Goal: Task Accomplishment & Management: Manage account settings

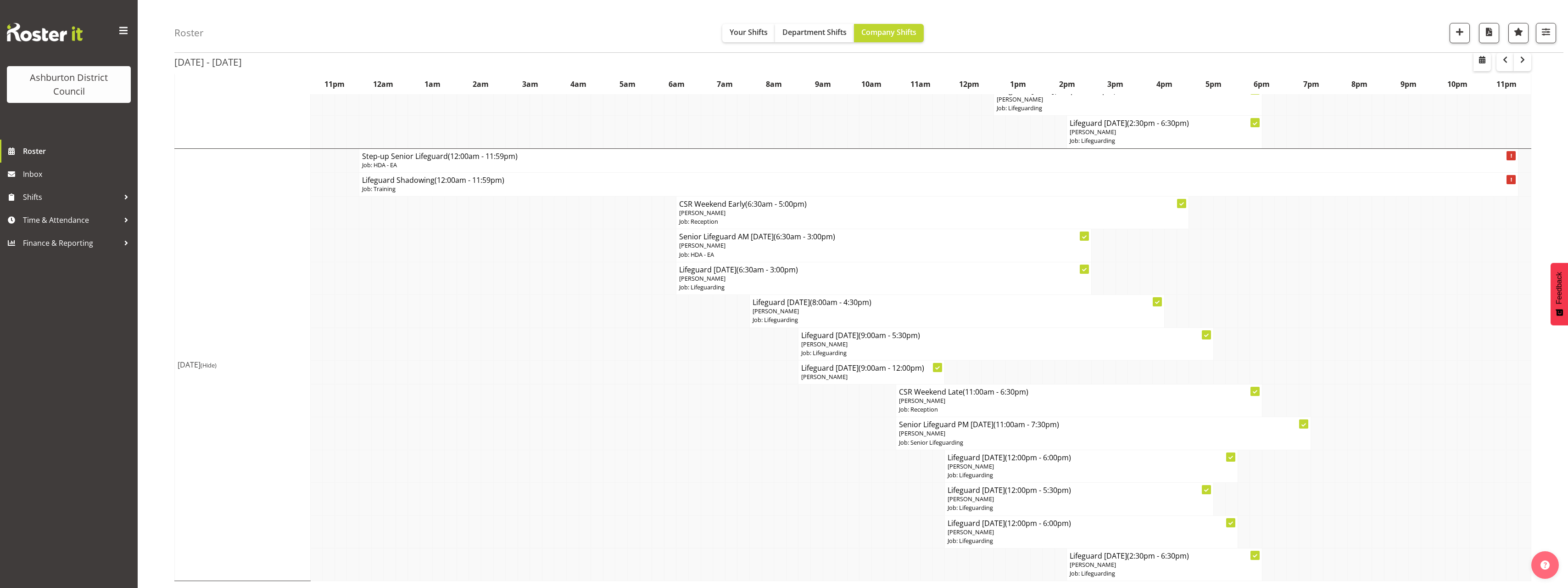
scroll to position [1795, 0]
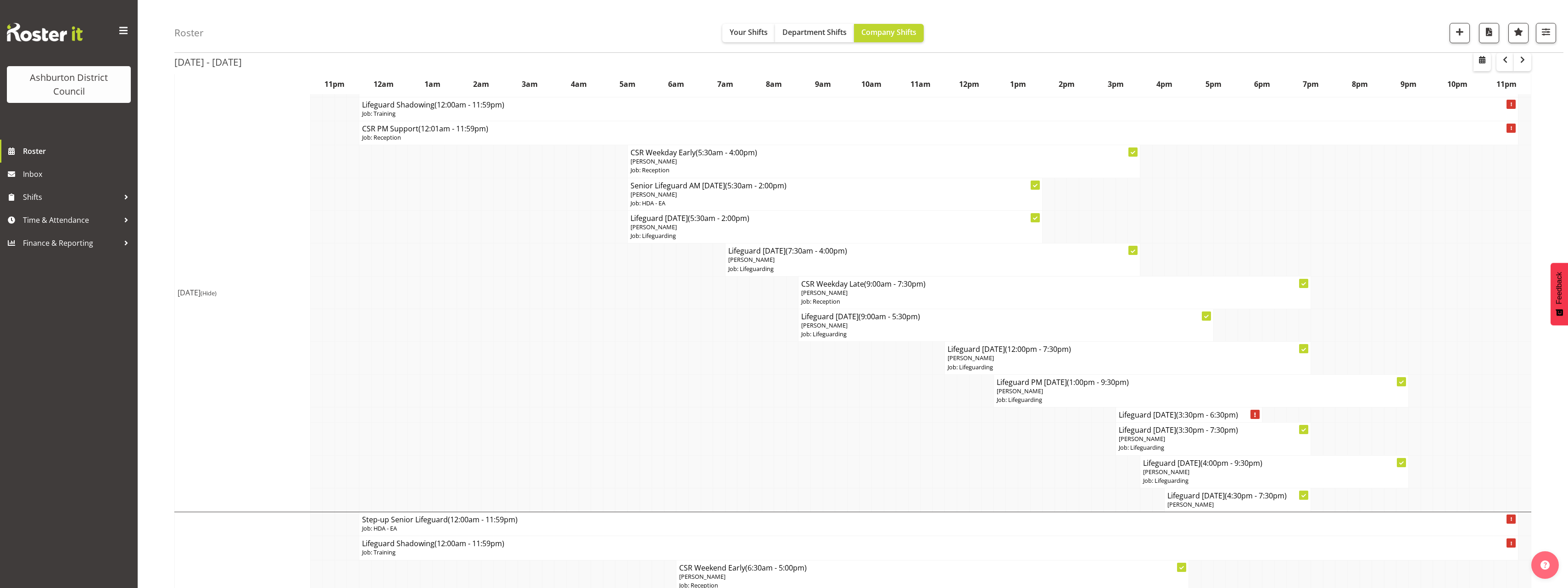
scroll to position [739, 0]
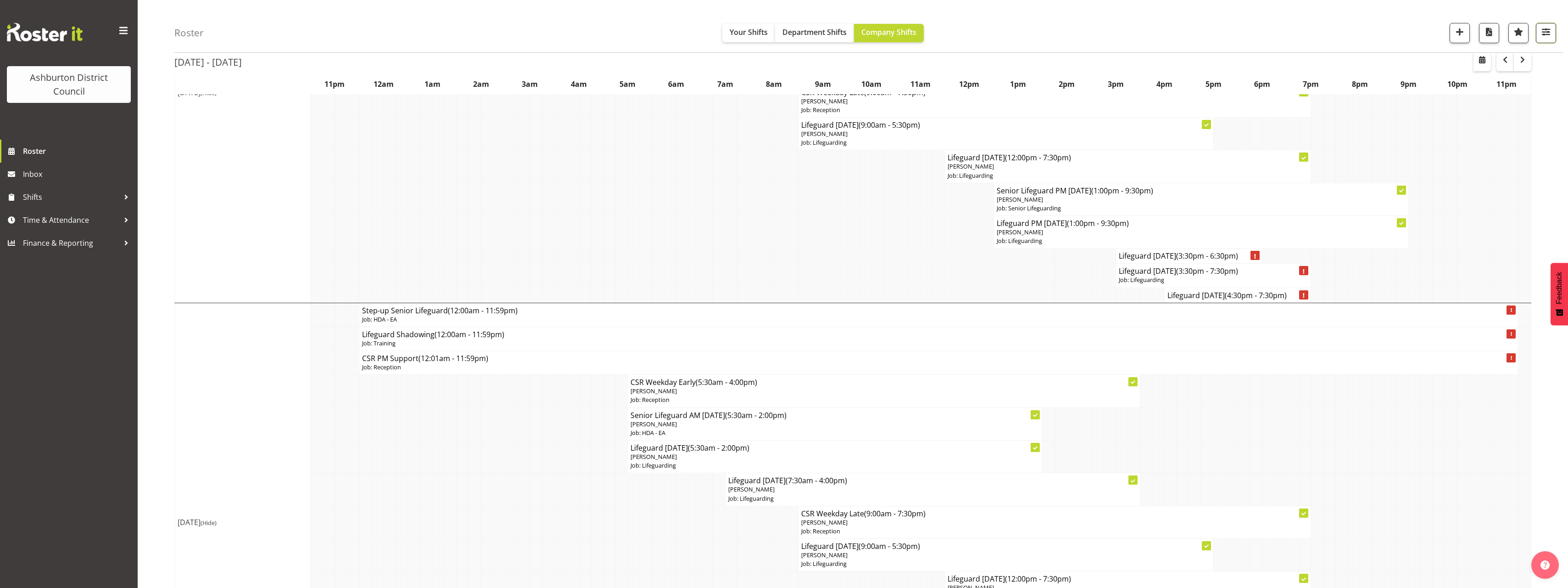
click at [1543, 32] on span "button" at bounding box center [1546, 32] width 12 height 12
click at [1476, 204] on select "Staff Role Shift - Horizontal Shift - Vertical Staff - Location" at bounding box center [1488, 201] width 122 height 19
select select "staff"
click at [1428, 210] on select "Staff Role Shift - Horizontal Shift - Vertical Staff - Location" at bounding box center [1488, 201] width 122 height 19
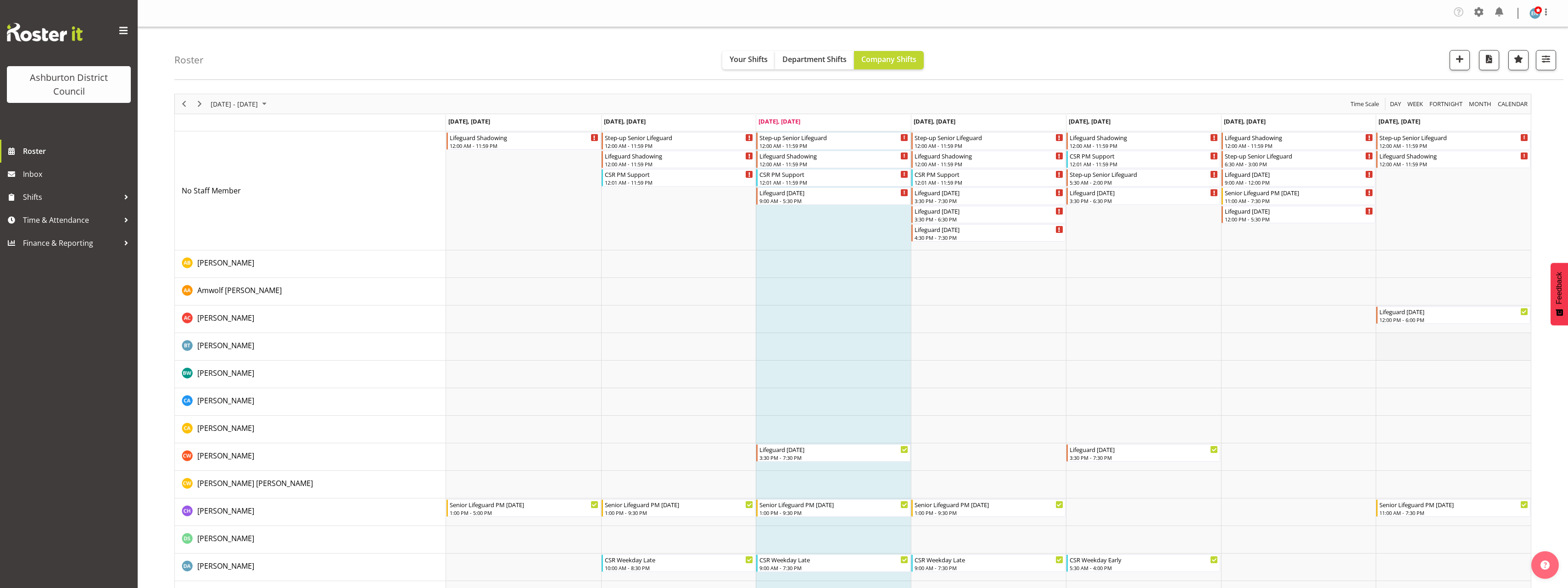
scroll to position [46, 0]
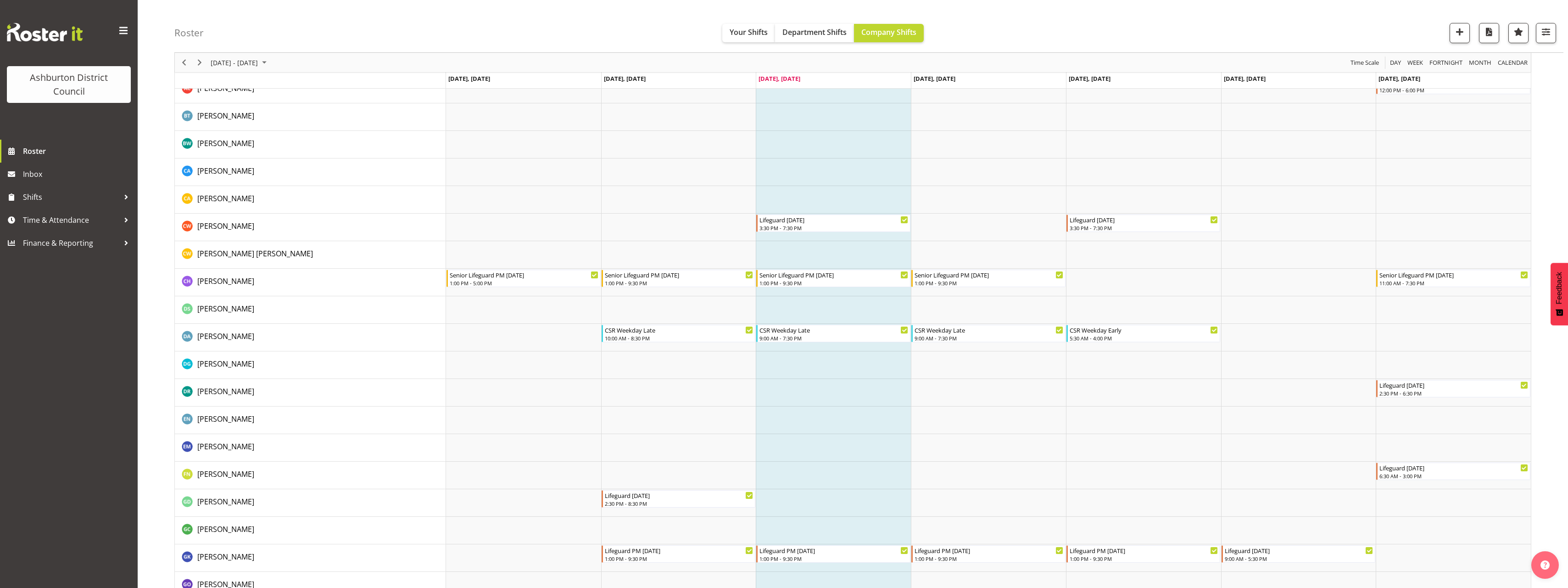
scroll to position [275, 0]
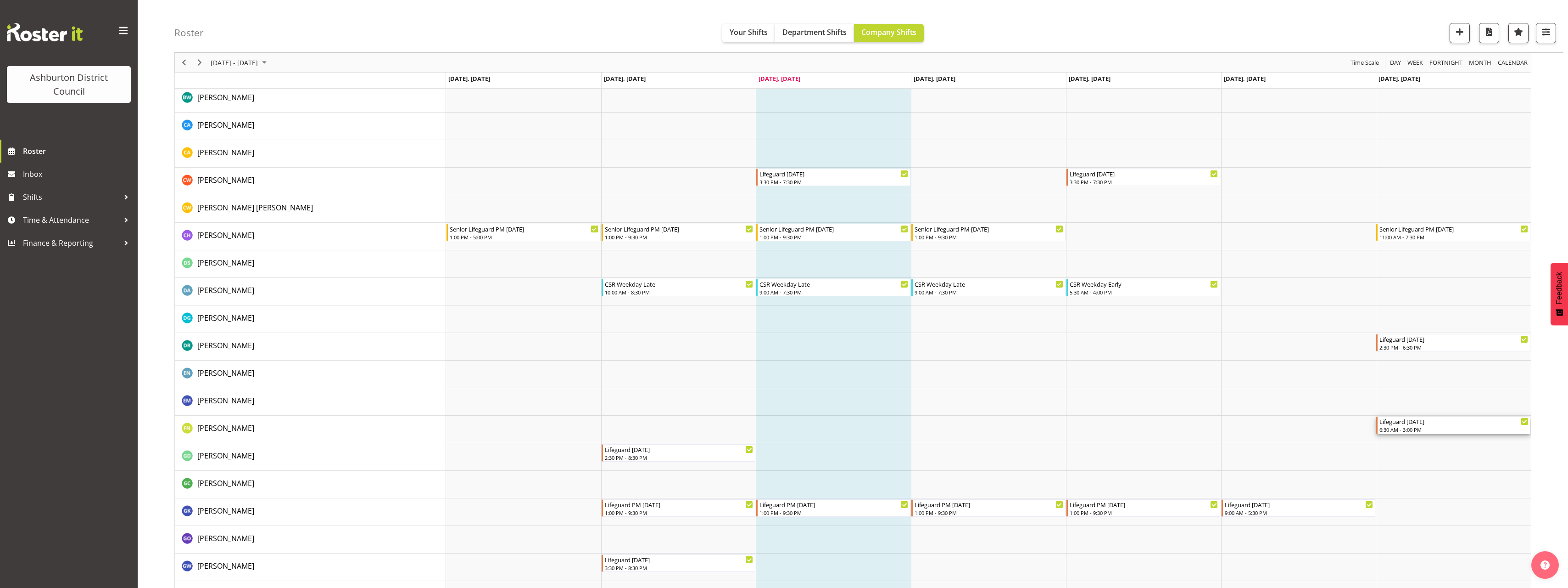
click at [1434, 426] on div "6:30 AM - 3:00 PM" at bounding box center [1454, 430] width 149 height 7
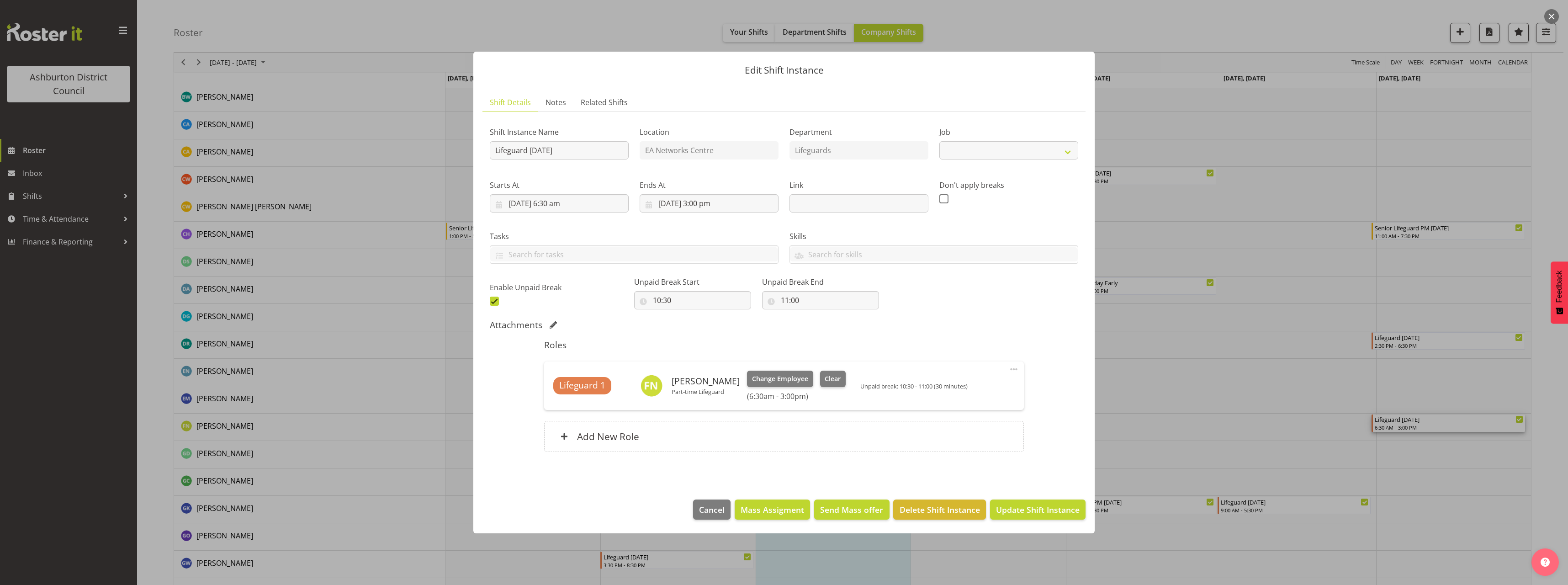
select select "38"
click at [830, 378] on span "Clear" at bounding box center [833, 379] width 16 height 10
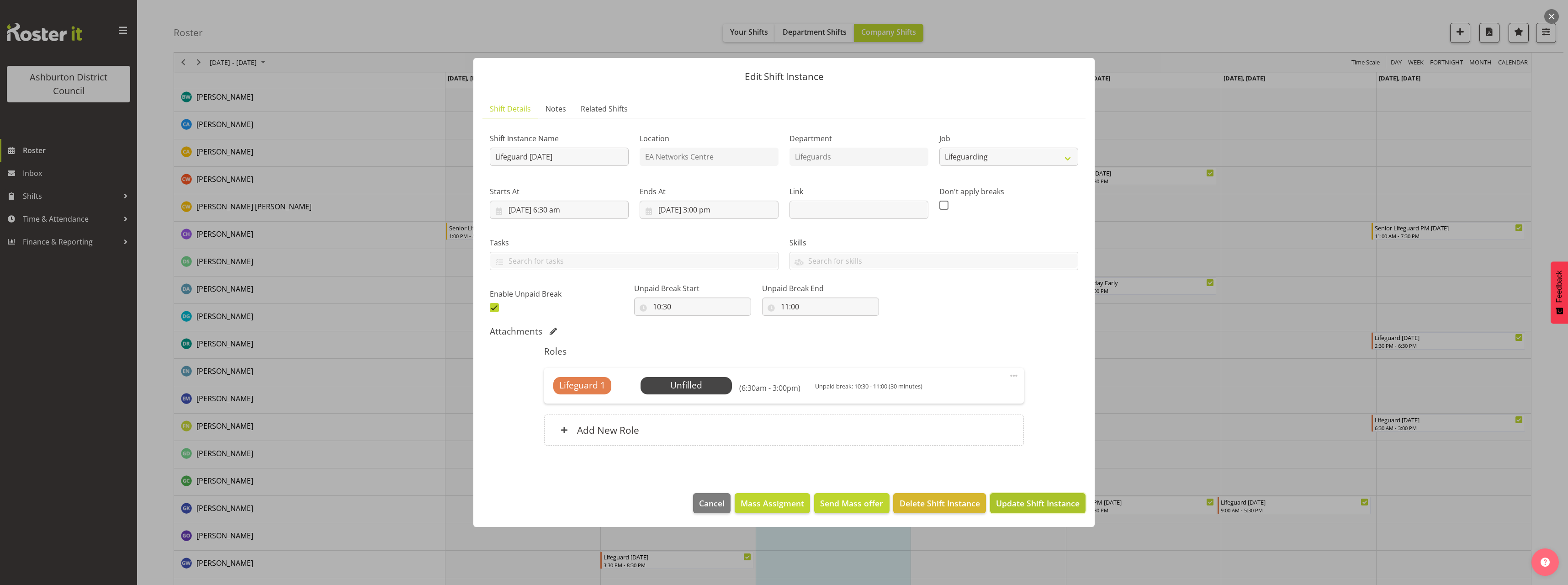
click at [1024, 501] on span "Update Shift Instance" at bounding box center [1037, 503] width 83 height 12
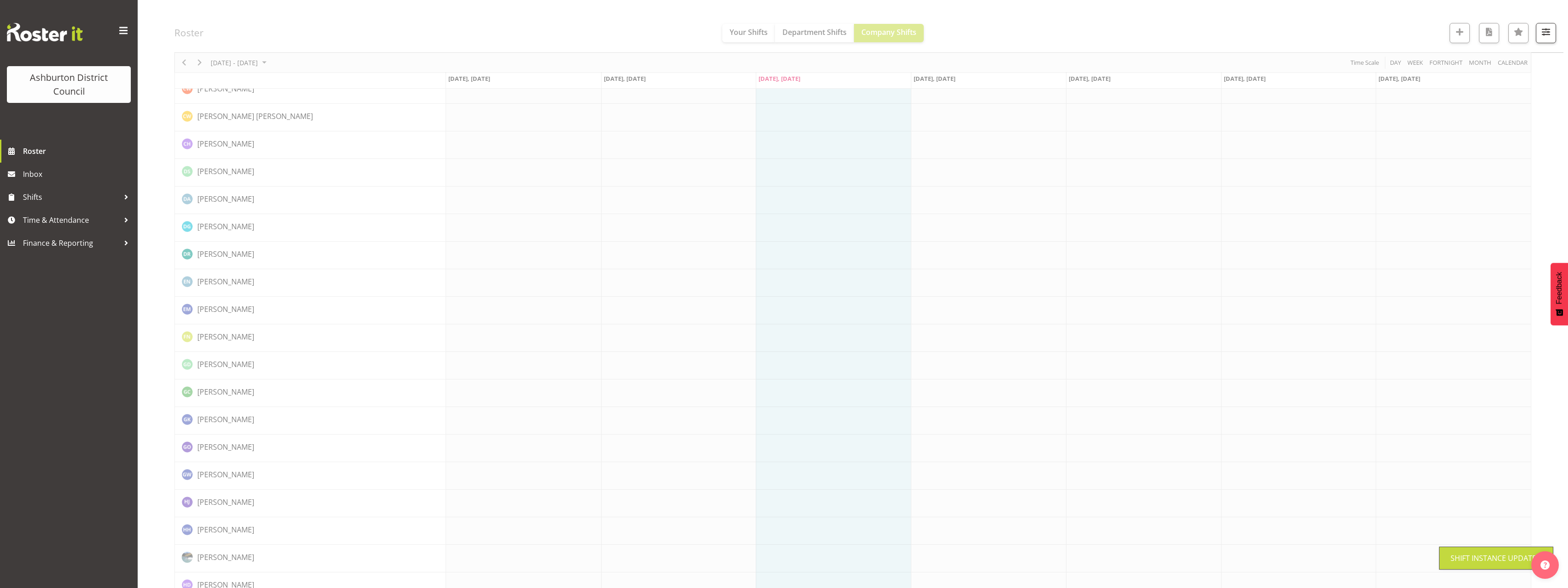
scroll to position [184, 0]
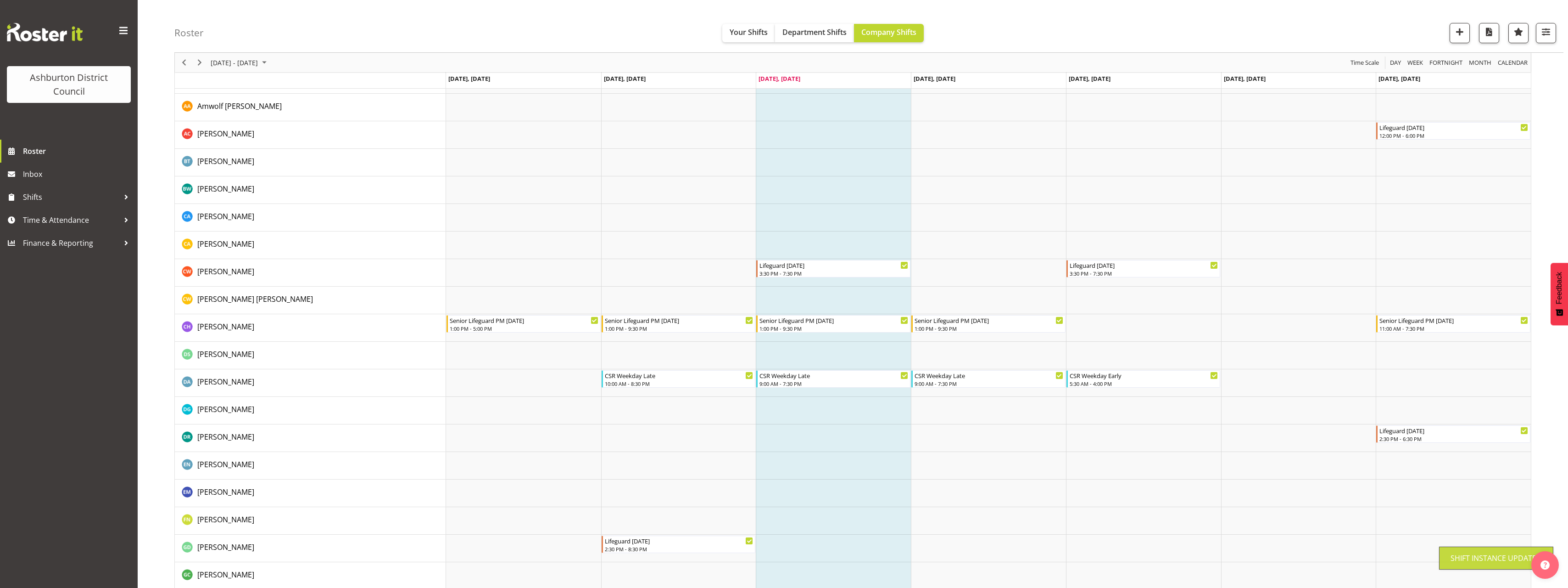
scroll to position [275, 0]
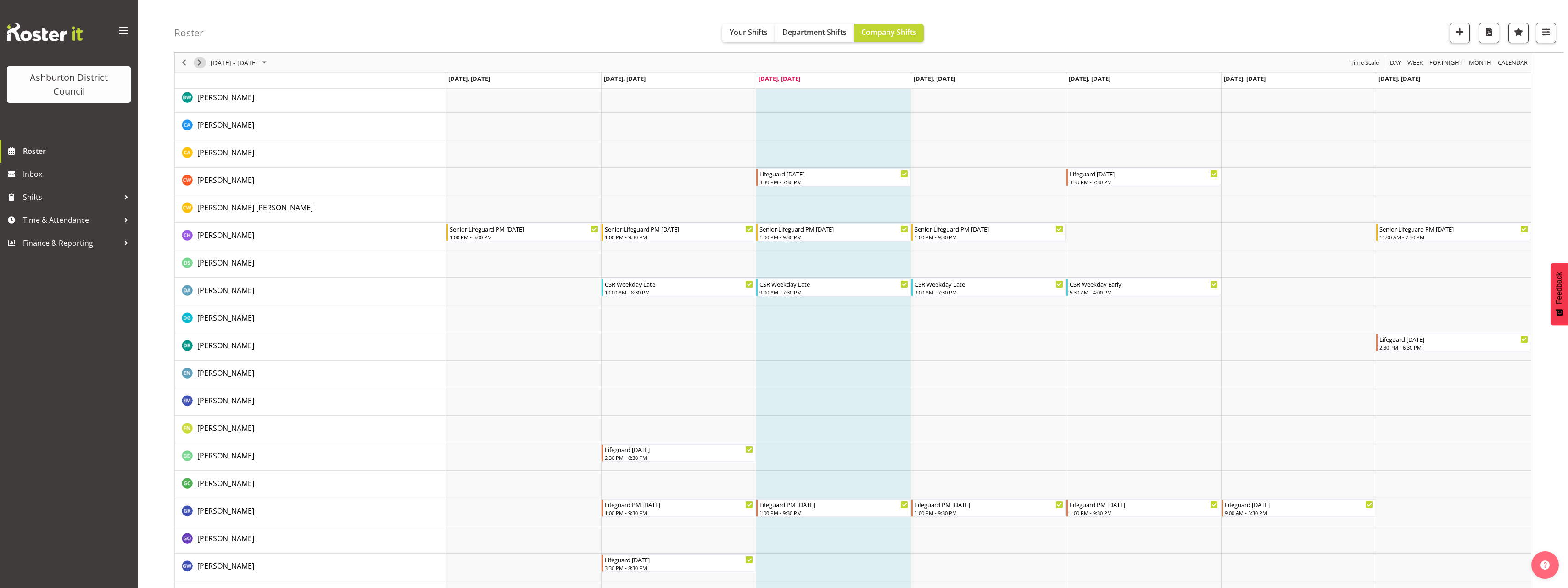
click at [200, 61] on span "Next" at bounding box center [199, 62] width 11 height 11
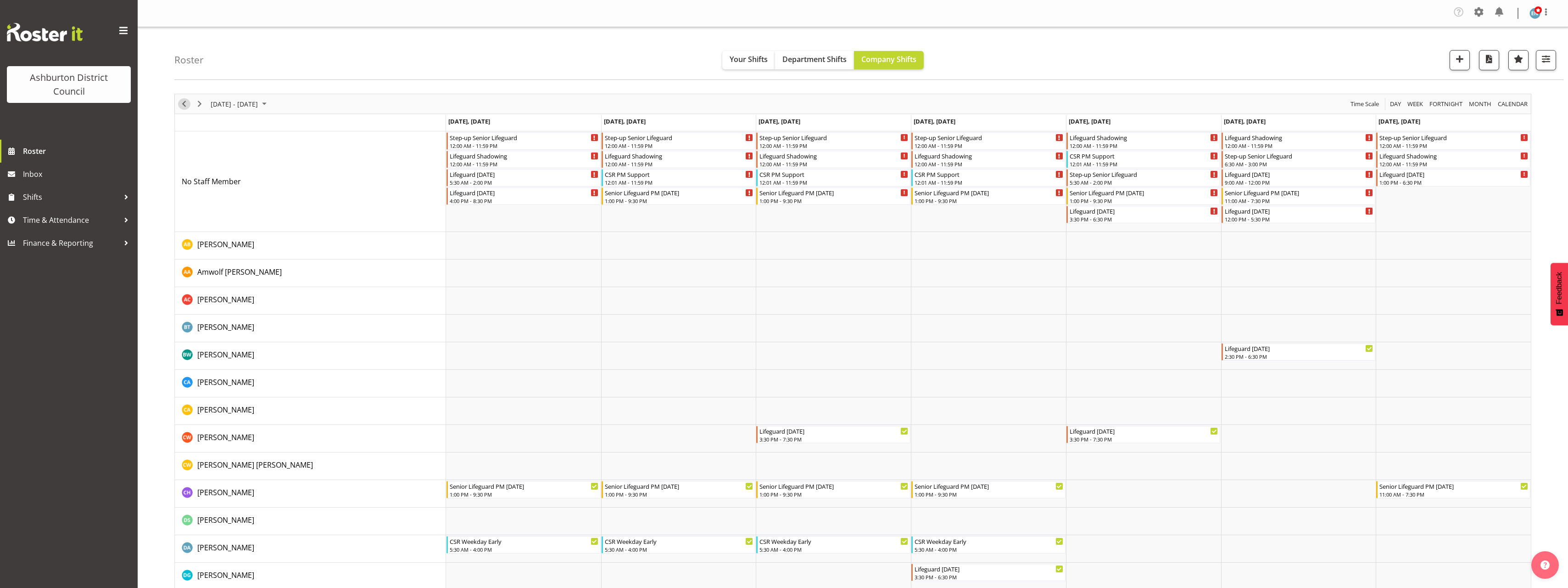
click at [187, 104] on span "Previous" at bounding box center [183, 104] width 11 height 11
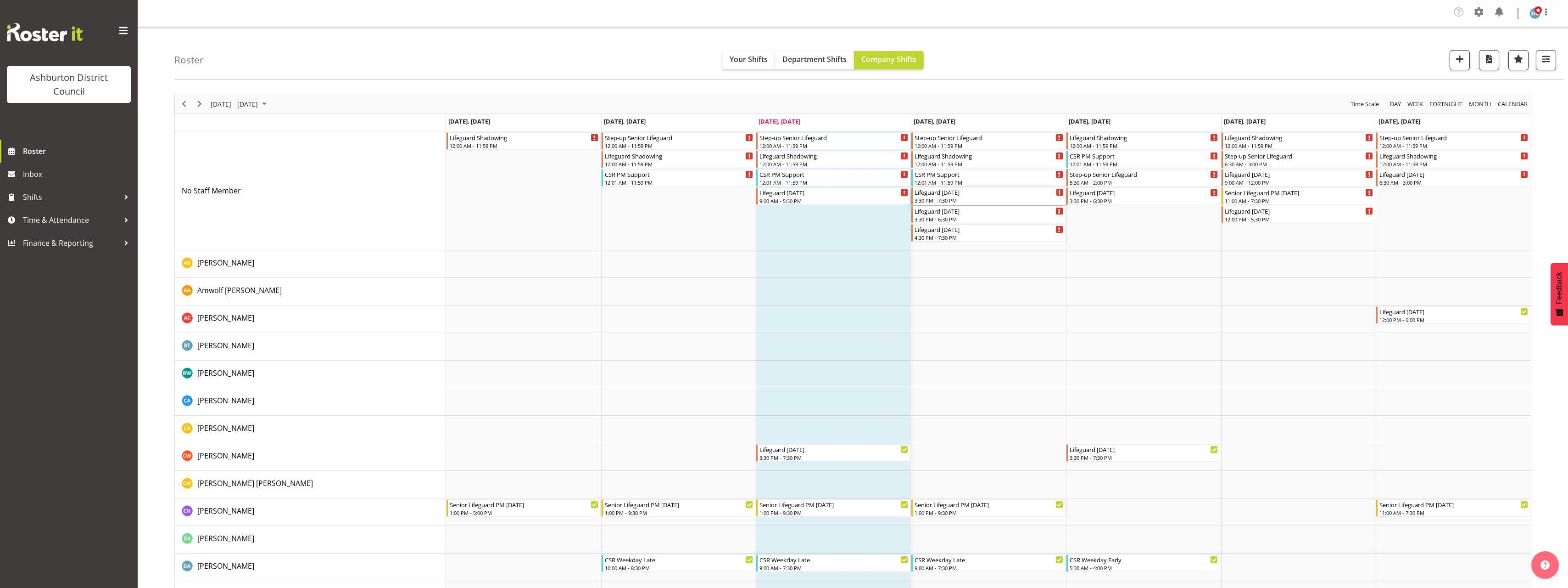
click at [952, 196] on div "Lifeguard [DATE]" at bounding box center [989, 191] width 149 height 9
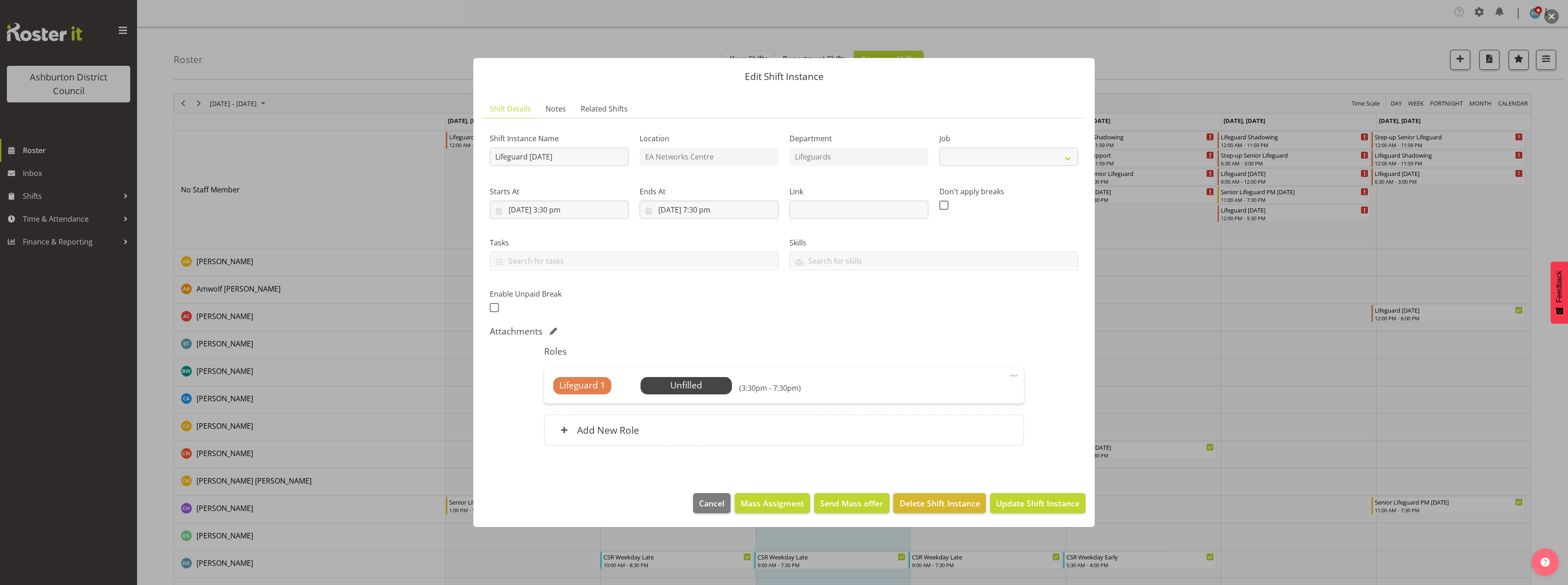
select select "38"
click at [703, 386] on span "Select Employee" at bounding box center [686, 385] width 68 height 14
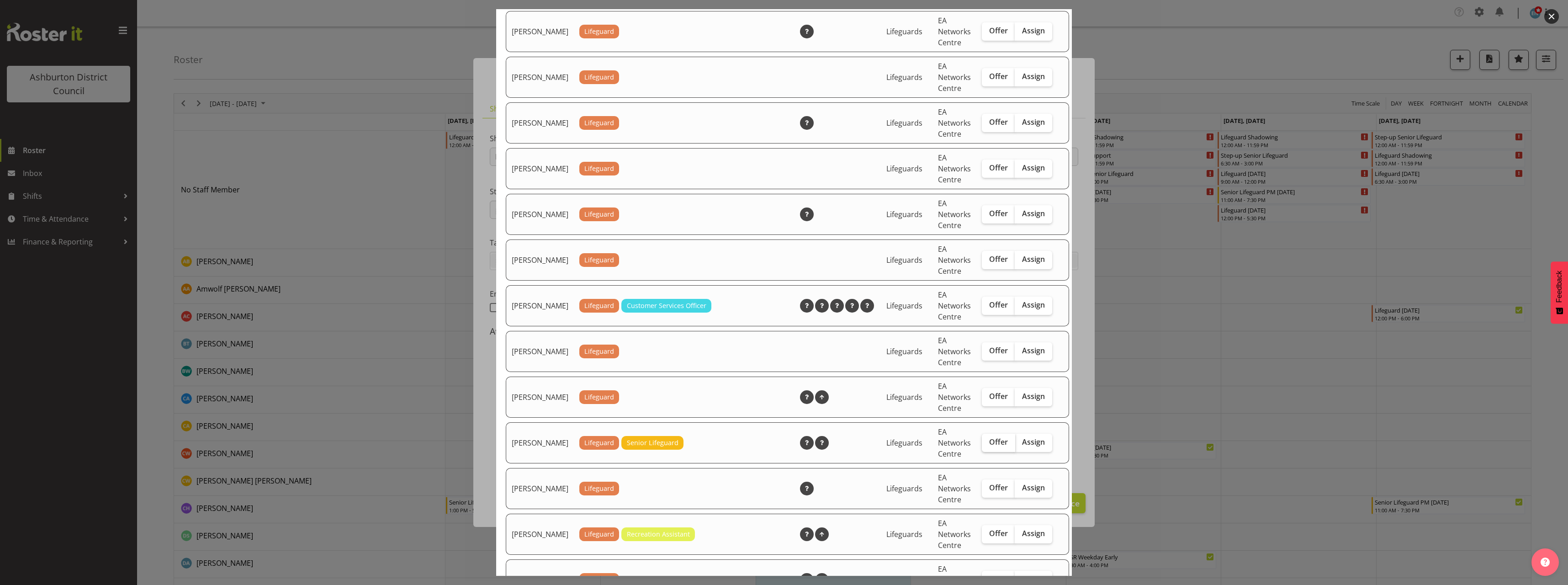
scroll to position [1233, 0]
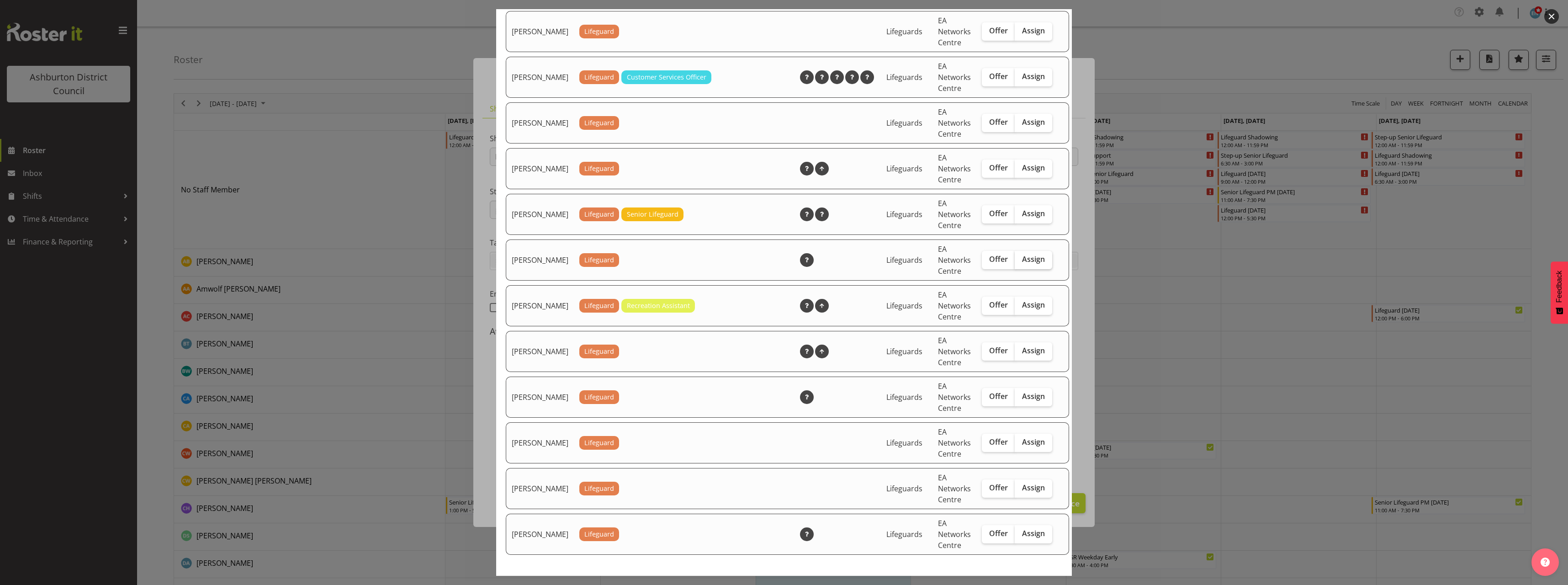
click at [1014, 265] on label "Assign" at bounding box center [1033, 260] width 38 height 19
click at [1014, 263] on input "Assign" at bounding box center [1017, 259] width 6 height 6
checkbox input "true"
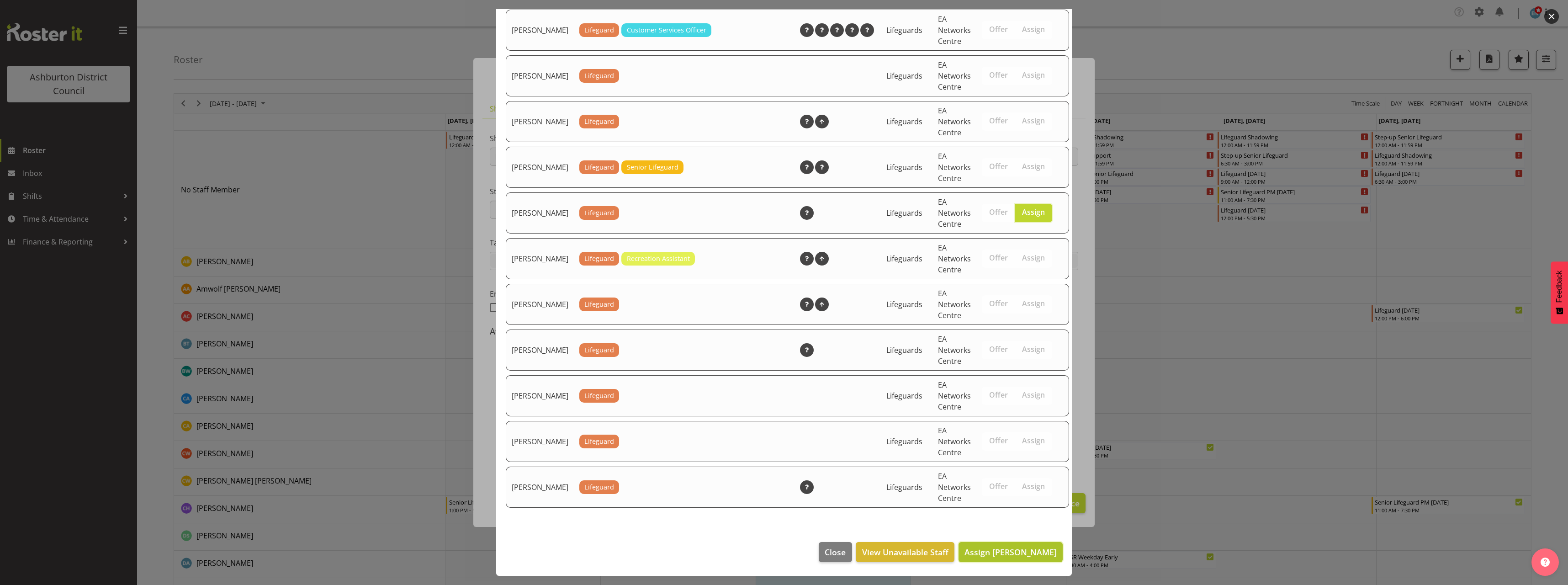
click at [1017, 547] on span "Assign [PERSON_NAME]" at bounding box center [1010, 551] width 92 height 11
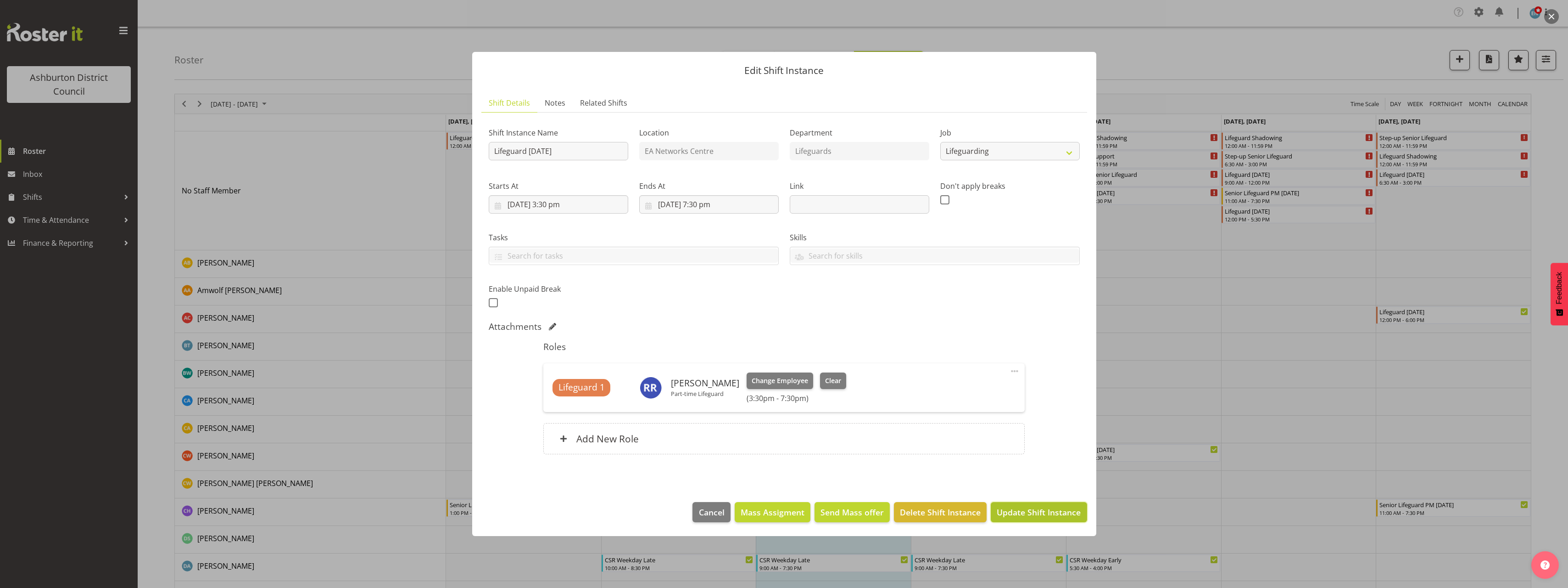
click at [1042, 516] on span "Update Shift Instance" at bounding box center [1038, 512] width 84 height 12
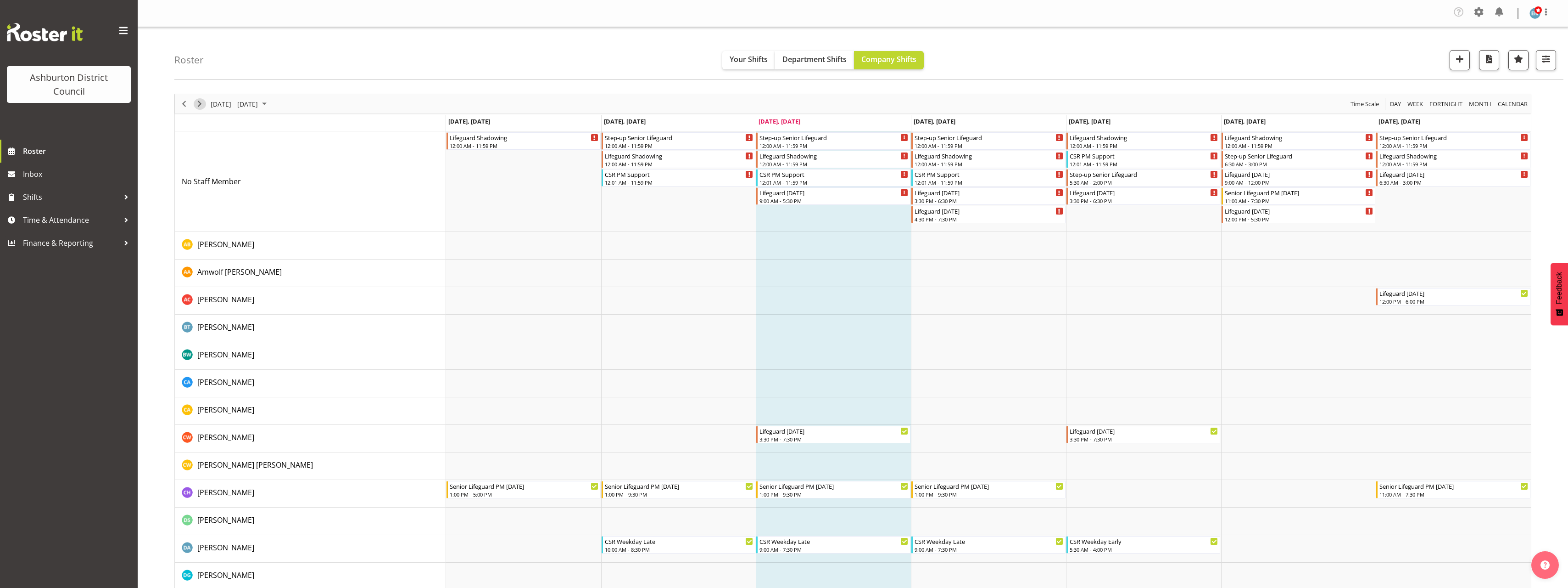
click at [200, 102] on span "Next" at bounding box center [199, 104] width 11 height 11
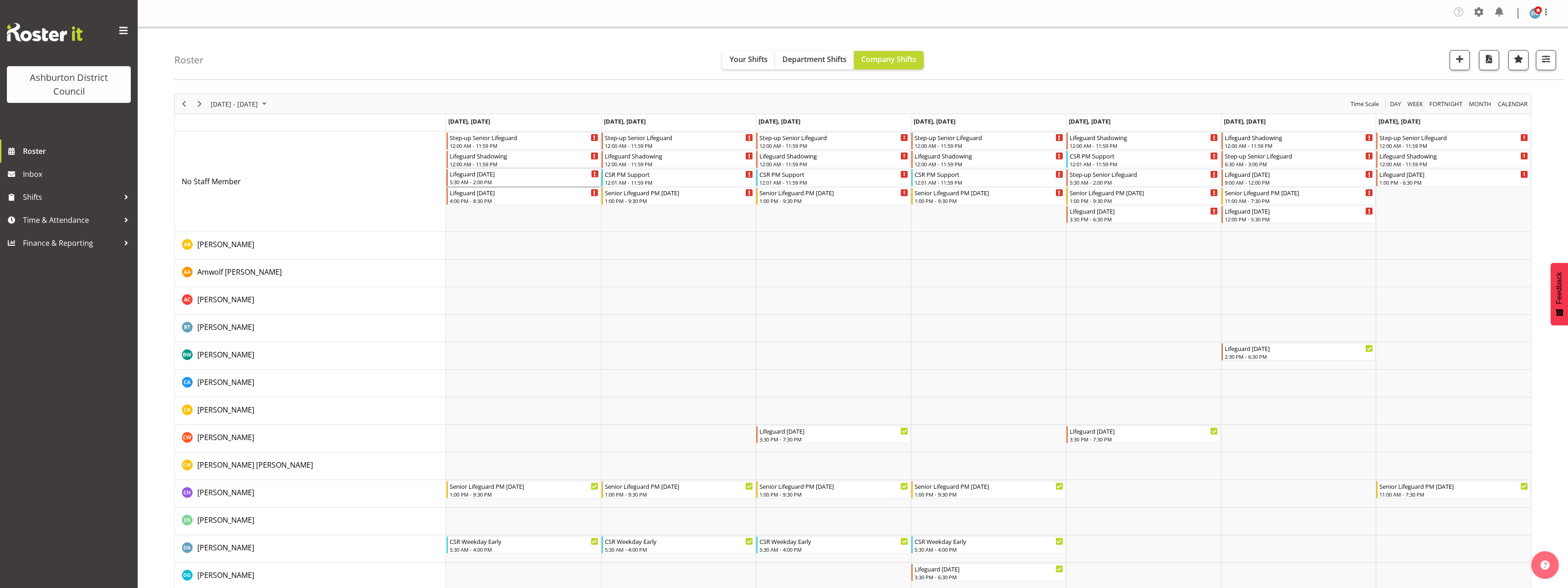
click at [503, 181] on div "5:30 AM - 2:00 PM" at bounding box center [525, 181] width 149 height 7
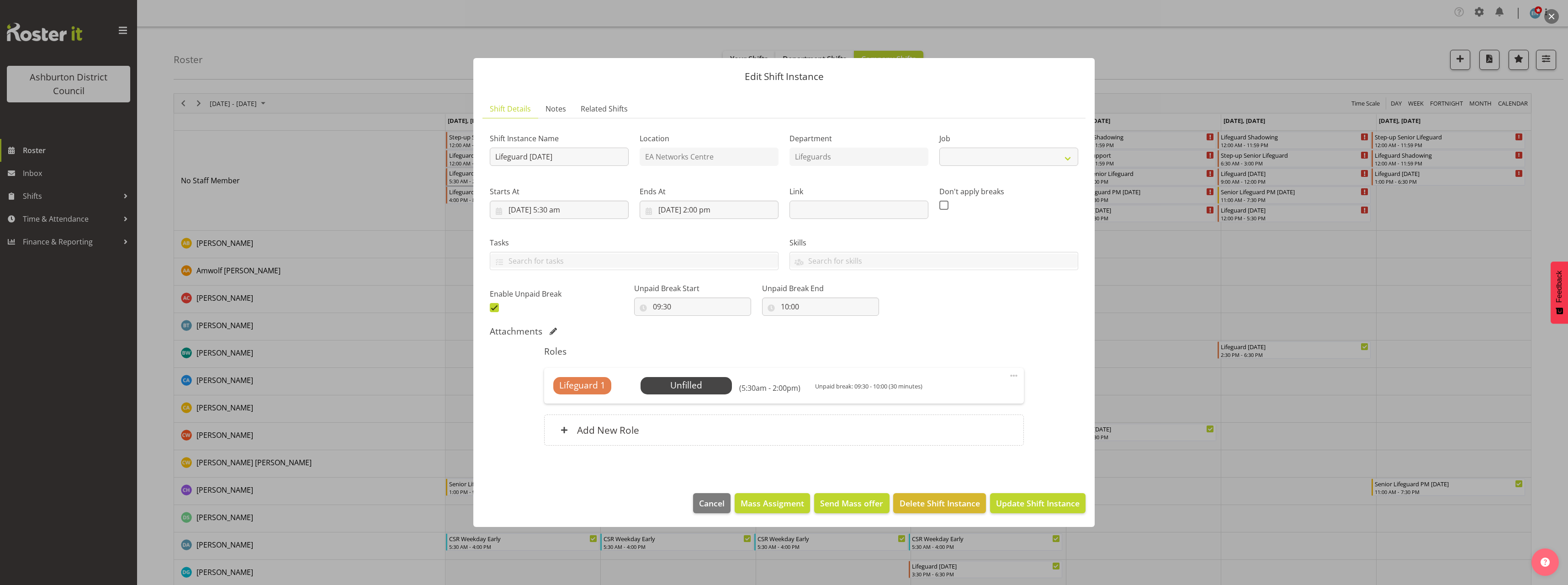
select select "38"
click at [702, 391] on span "Select Employee" at bounding box center [686, 385] width 68 height 14
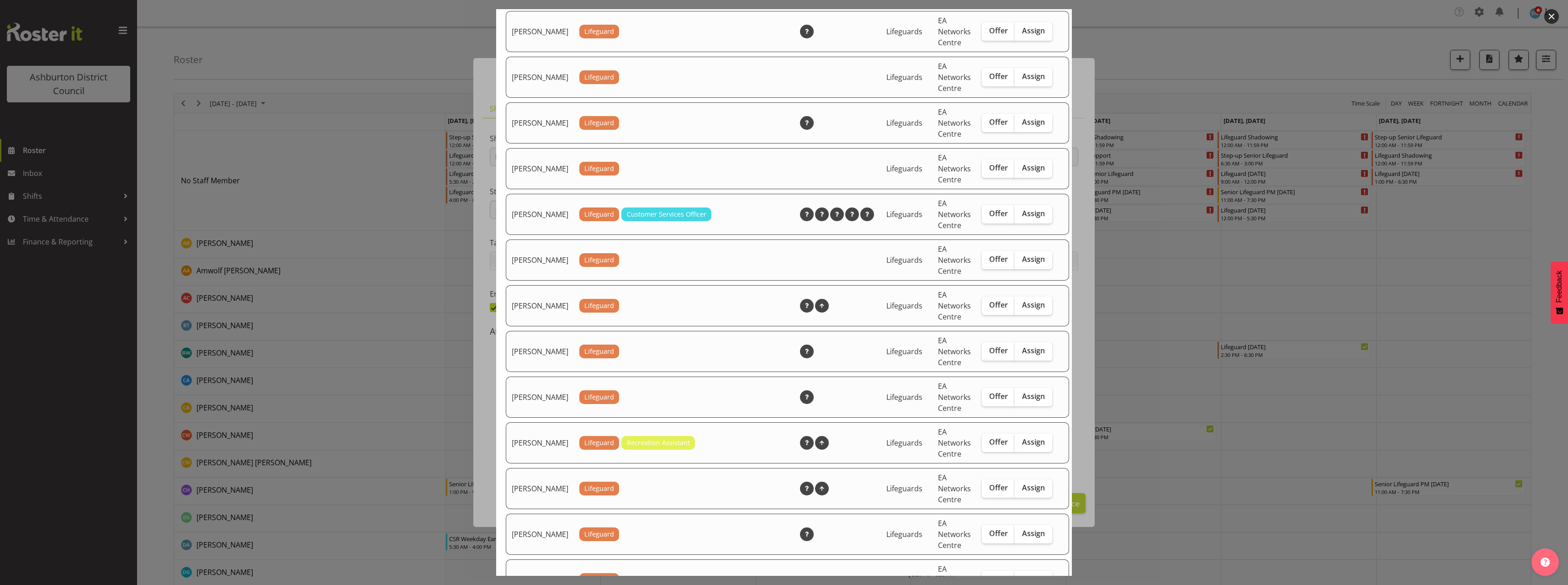
scroll to position [1142, 0]
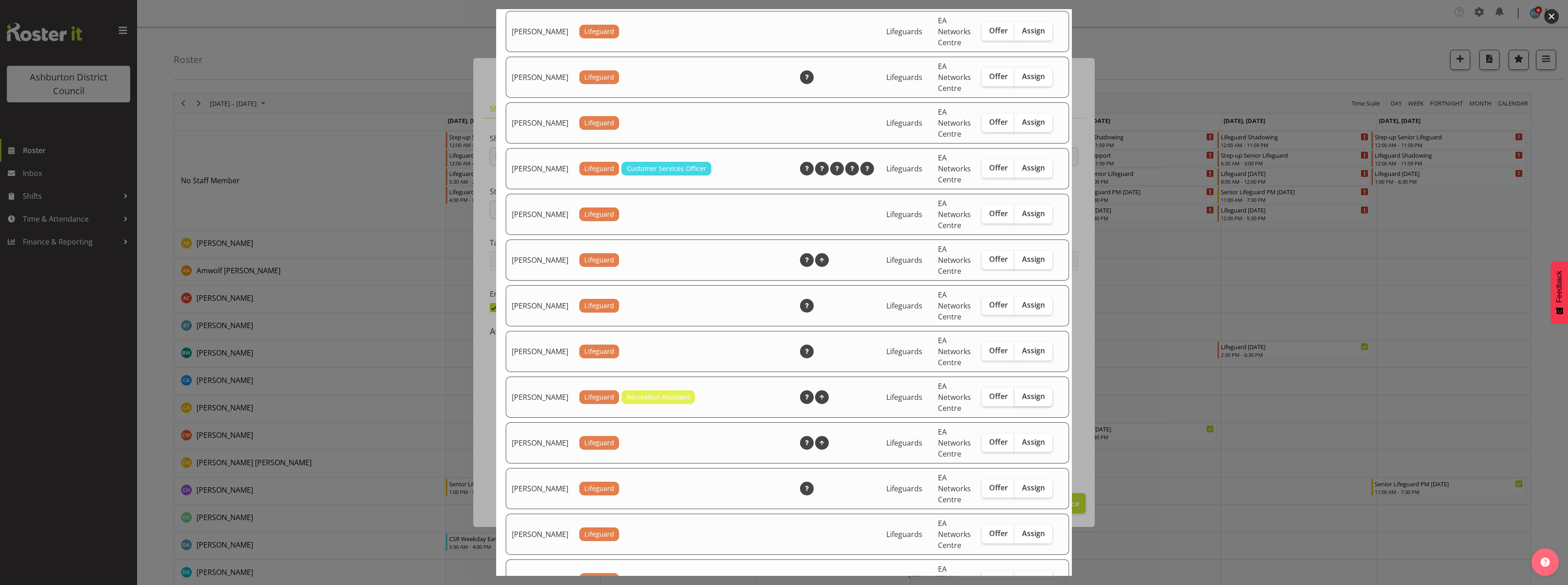
click at [1026, 401] on span "Assign" at bounding box center [1034, 396] width 23 height 9
click at [1021, 400] on input "Assign" at bounding box center [1017, 396] width 6 height 6
checkbox input "true"
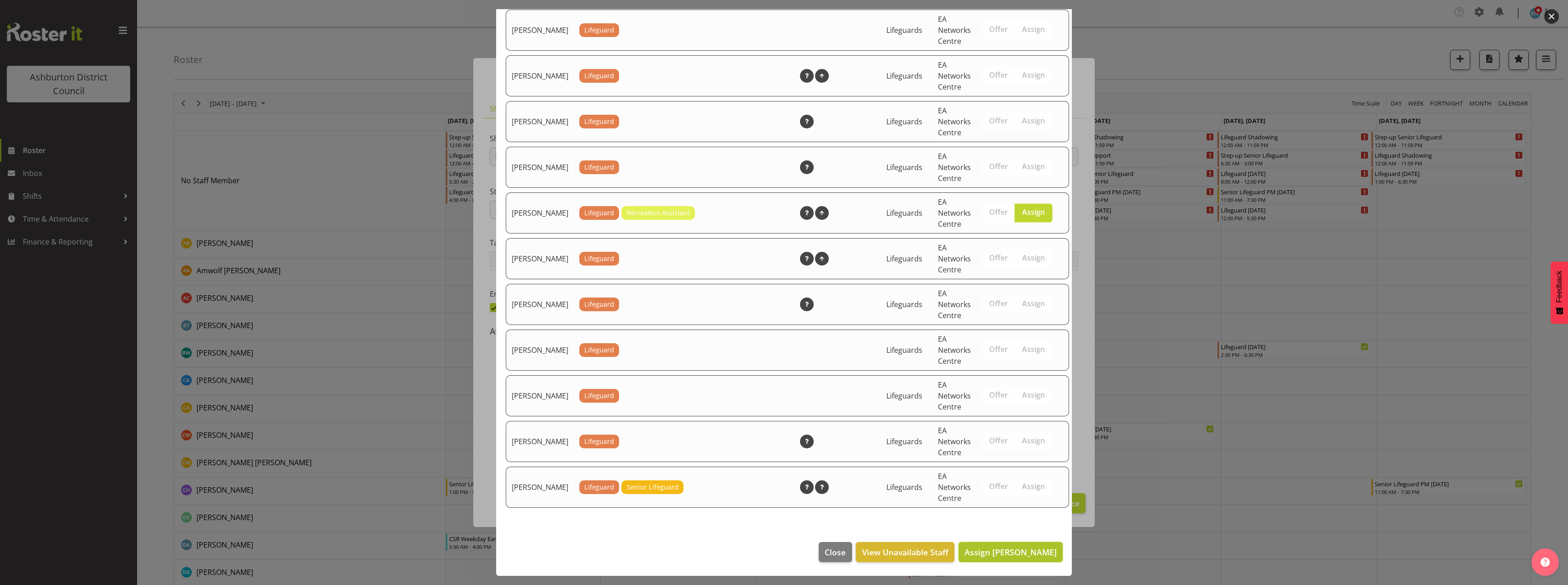
click at [1029, 554] on span "Assign [PERSON_NAME]" at bounding box center [1010, 551] width 92 height 11
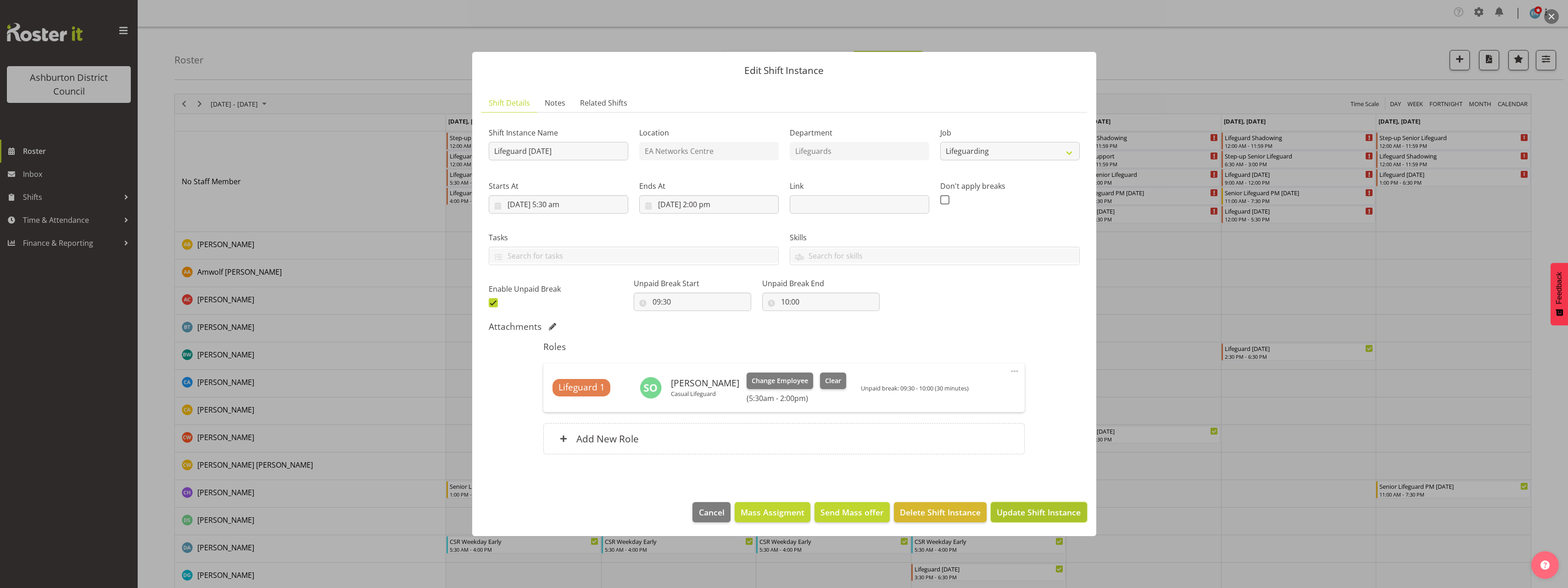
click at [1061, 511] on span "Update Shift Instance" at bounding box center [1038, 512] width 84 height 12
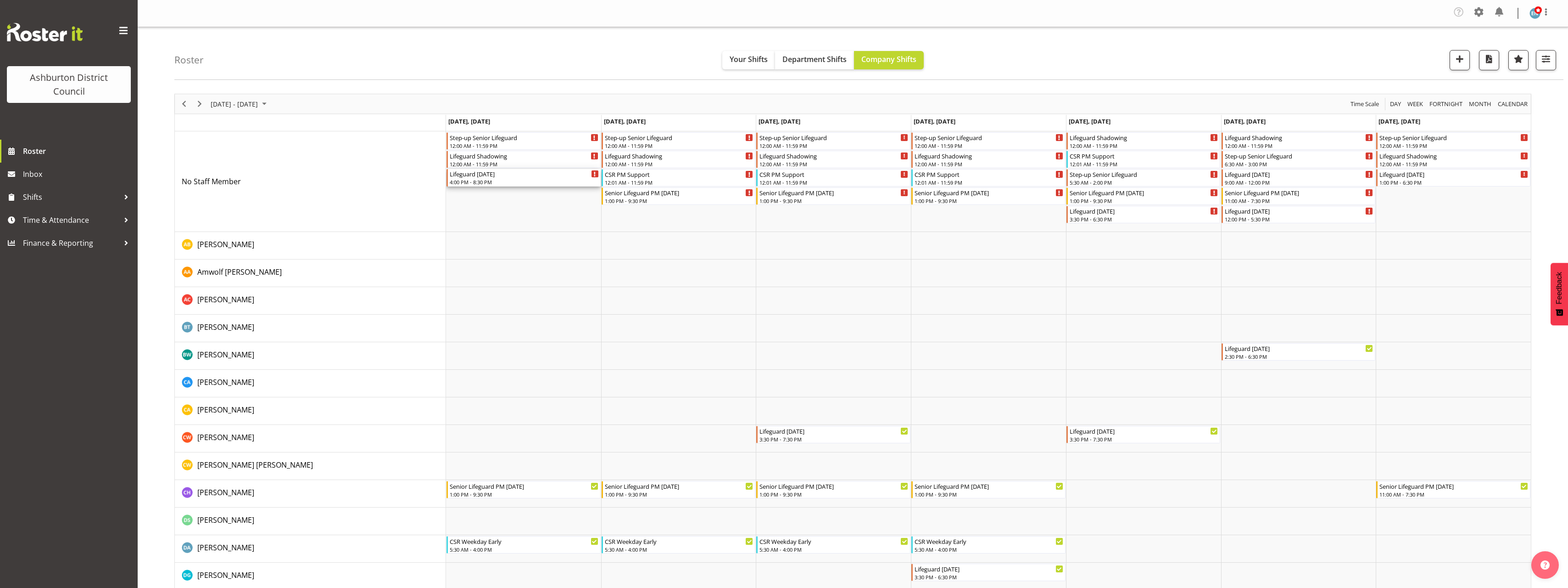
click at [491, 178] on div "Lifeguard [DATE] 4:00 PM - 8:30 PM" at bounding box center [525, 178] width 149 height 17
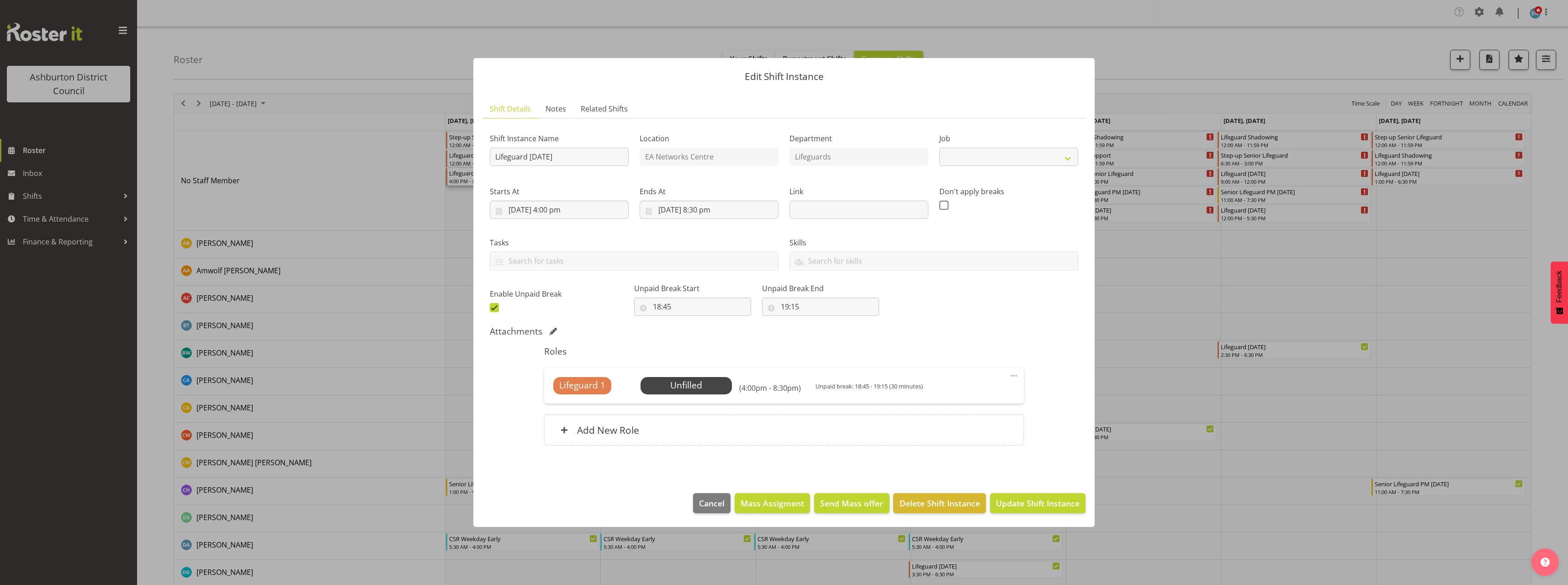
select select "38"
click at [714, 382] on span "Select Employee" at bounding box center [686, 385] width 68 height 14
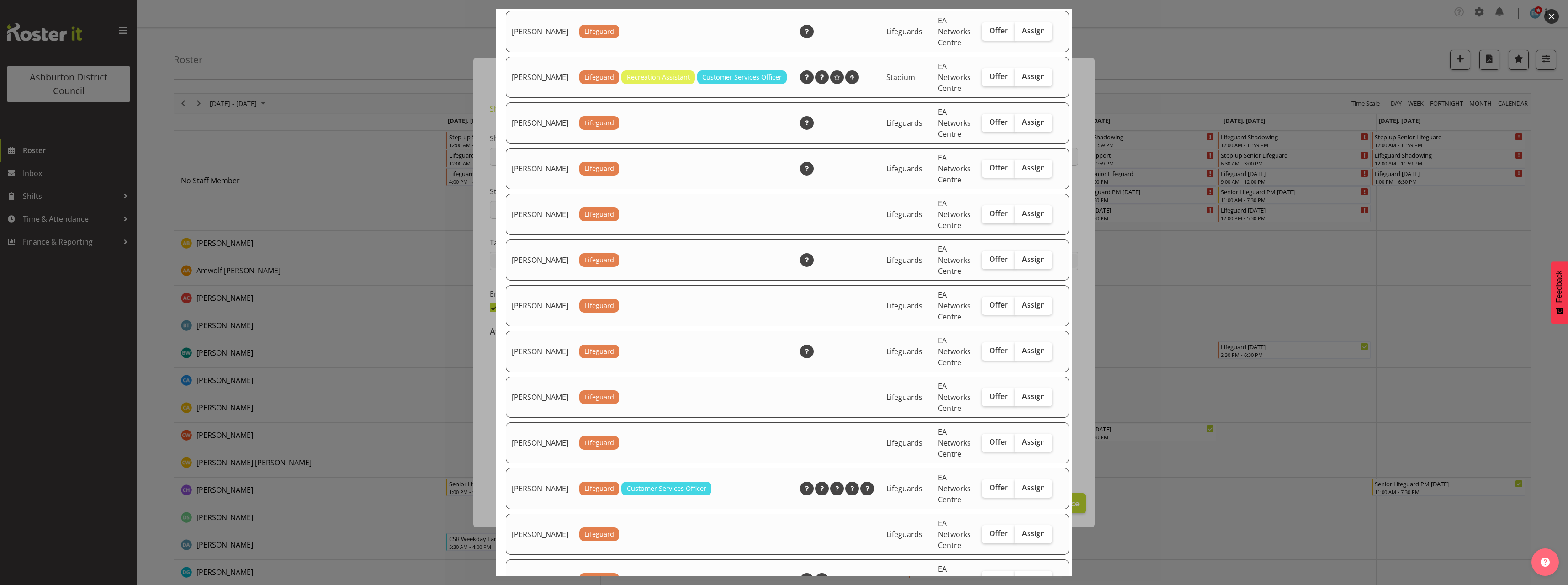
scroll to position [1097, 0]
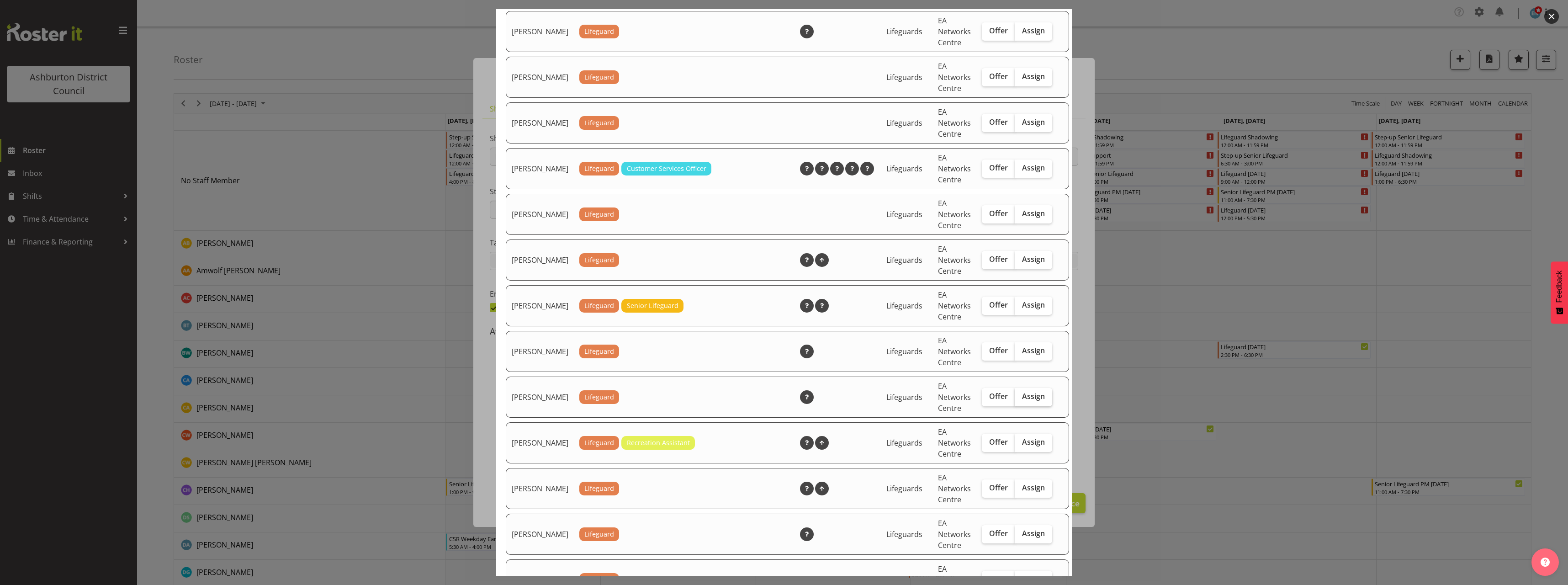
click at [1029, 401] on span "Assign" at bounding box center [1034, 396] width 23 height 9
click at [1021, 400] on input "Assign" at bounding box center [1017, 396] width 6 height 6
checkbox input "true"
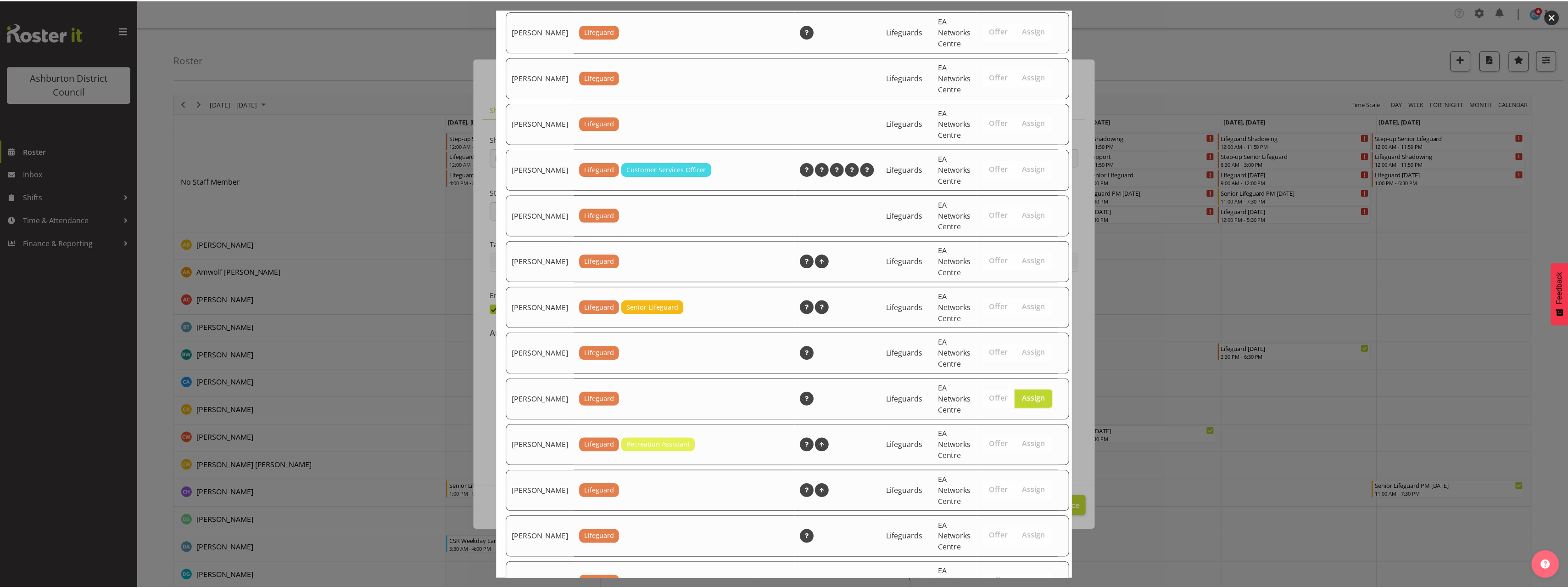
scroll to position [1298, 0]
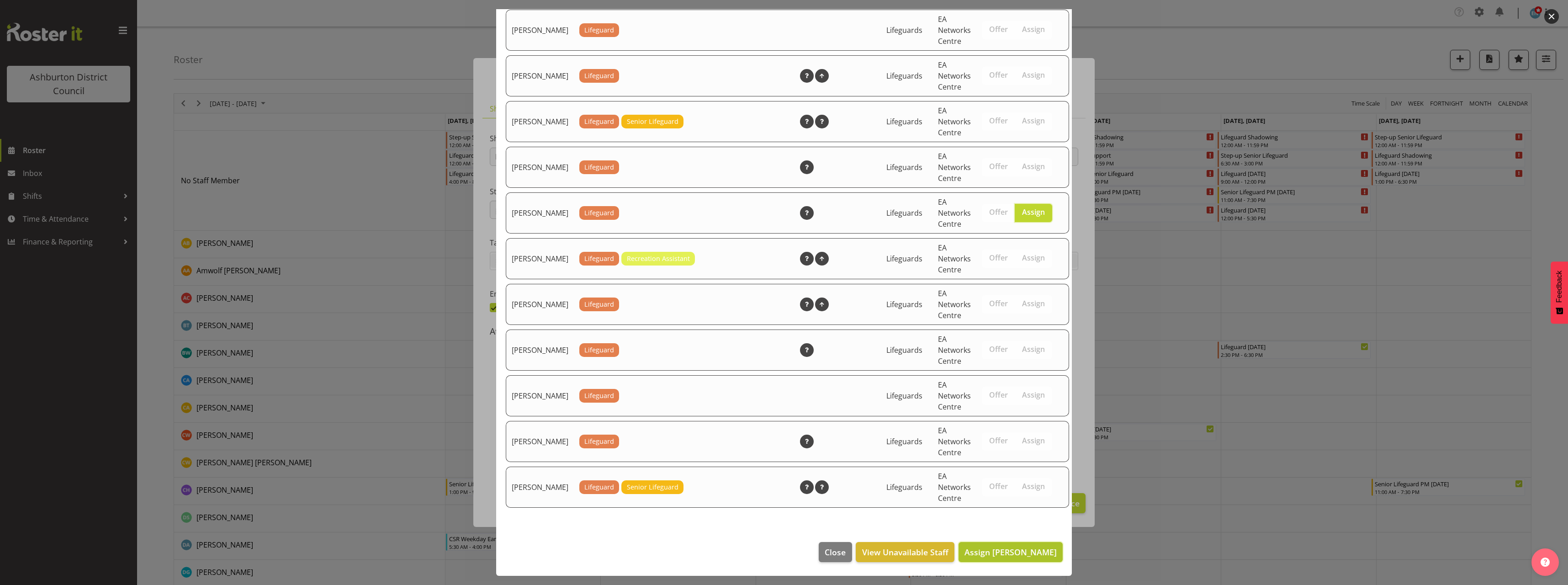
click at [1015, 553] on span "Assign [PERSON_NAME]" at bounding box center [1010, 551] width 92 height 11
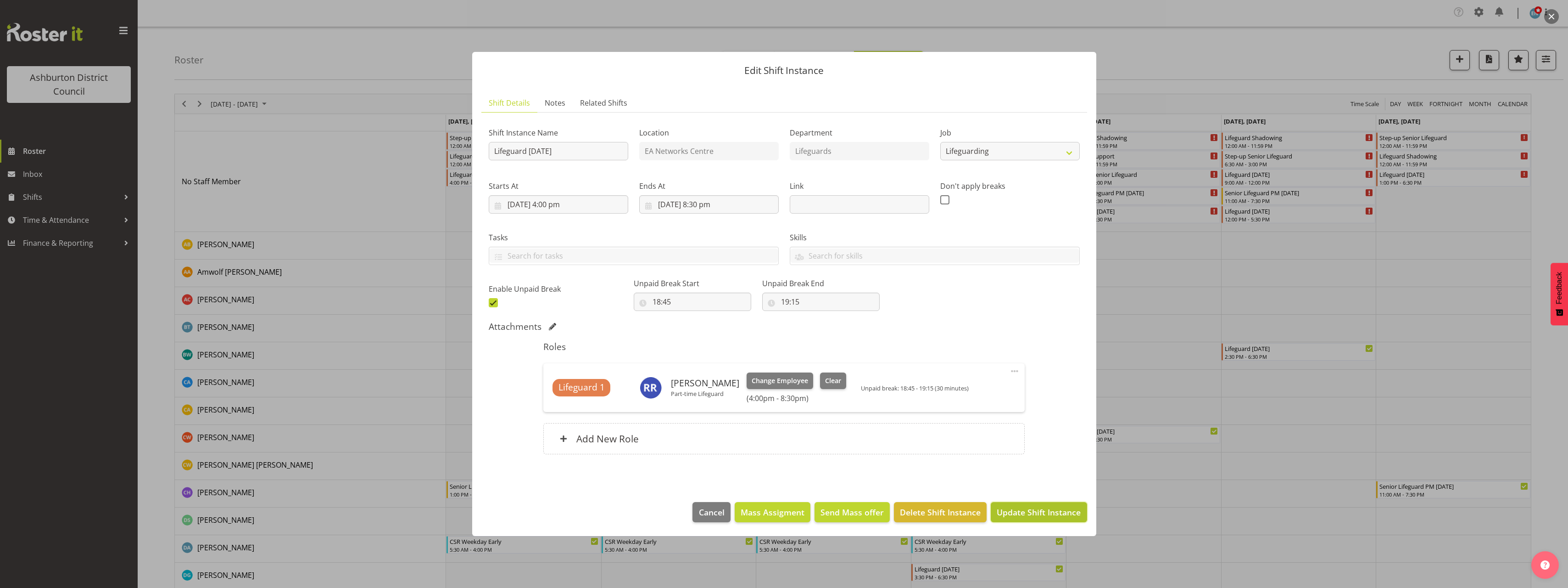
click at [1038, 510] on span "Update Shift Instance" at bounding box center [1038, 512] width 84 height 12
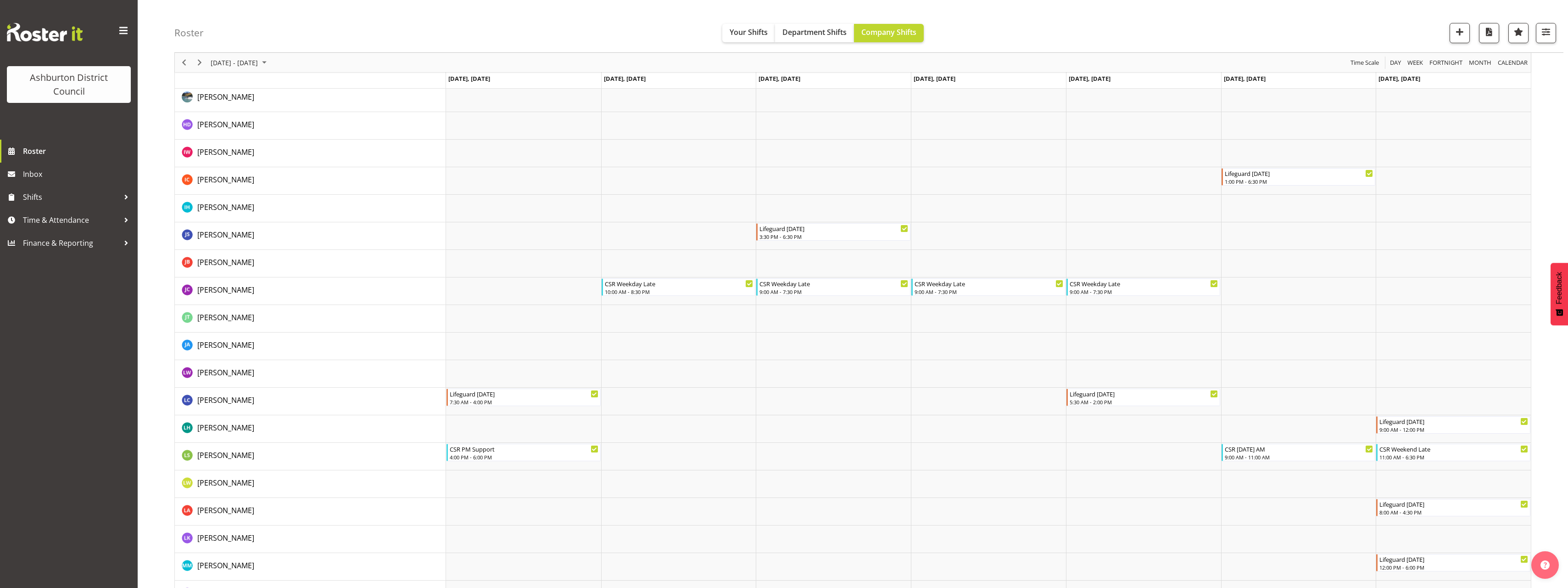
scroll to position [441, 0]
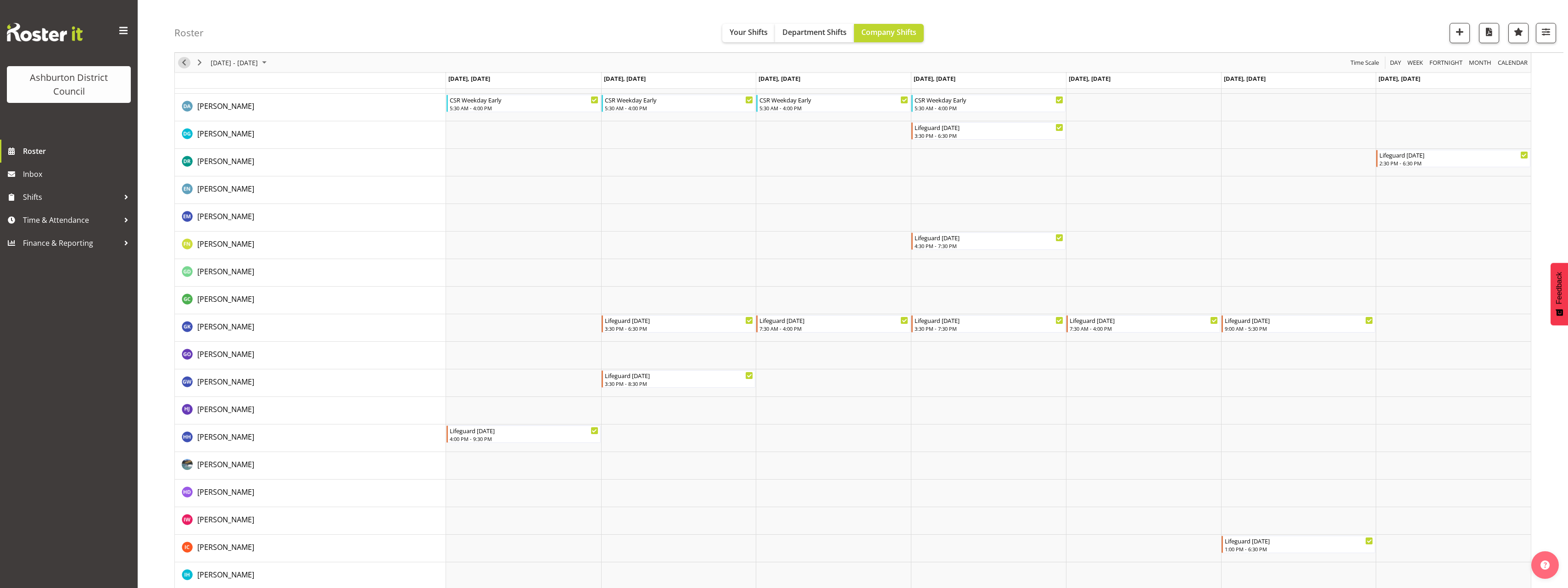
click at [186, 63] on span "Previous" at bounding box center [183, 62] width 11 height 11
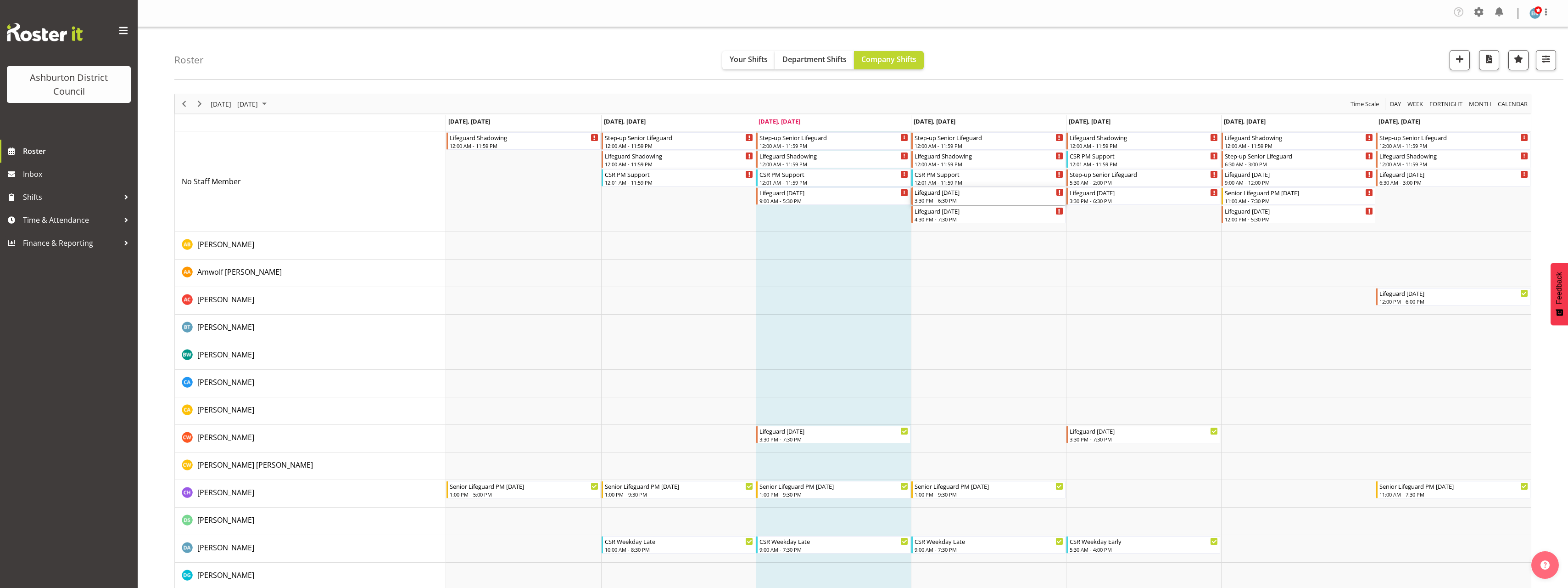
click at [974, 199] on div "3:30 PM - 6:30 PM" at bounding box center [989, 200] width 149 height 7
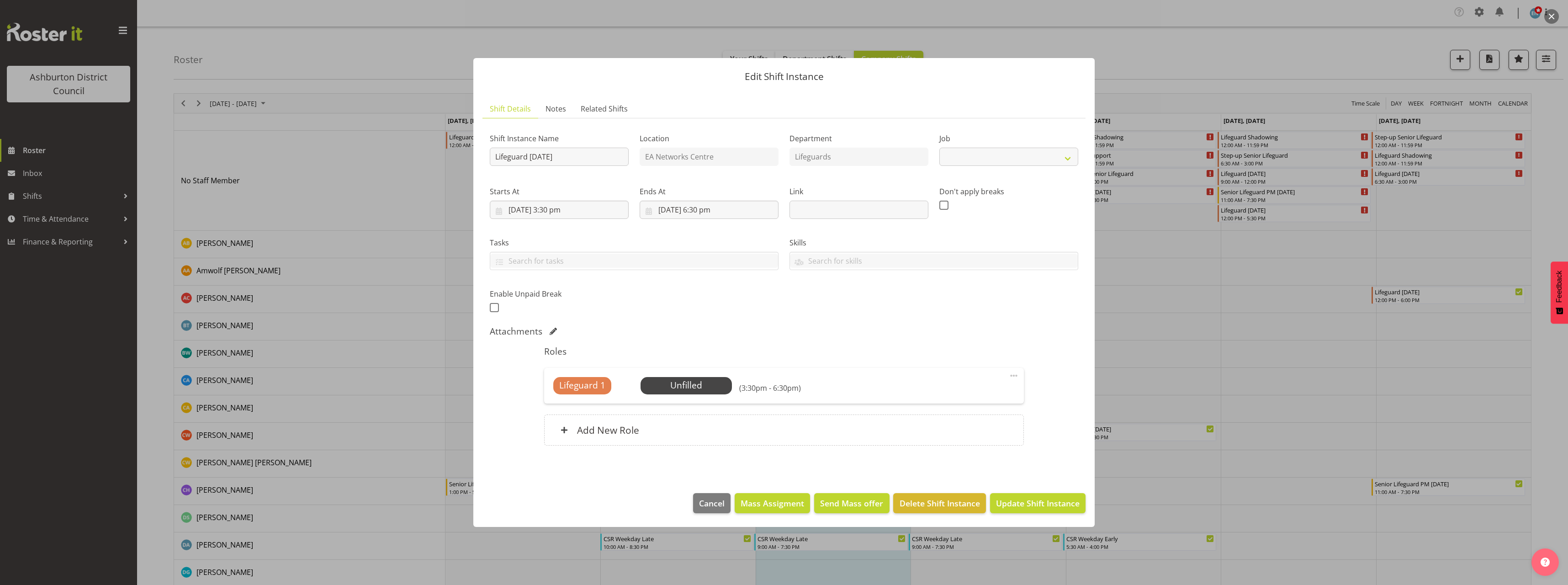
select select "38"
click at [703, 383] on span "Select Employee" at bounding box center [686, 385] width 68 height 14
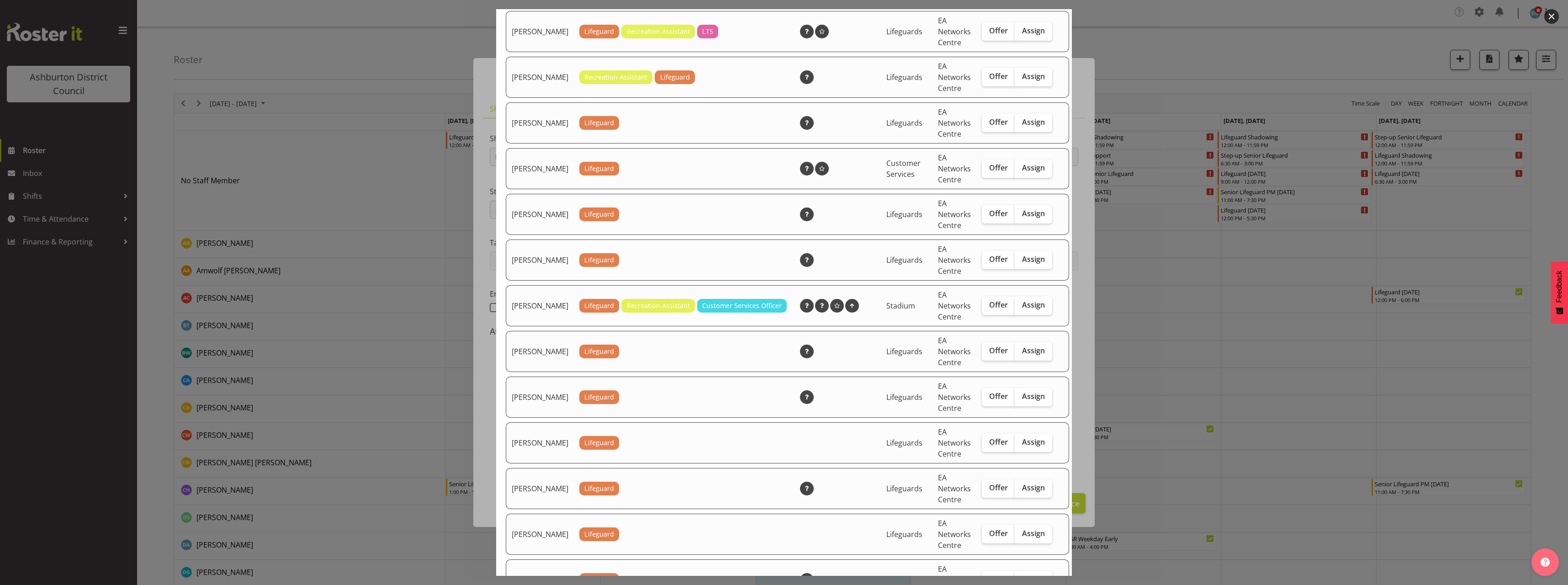
scroll to position [777, 0]
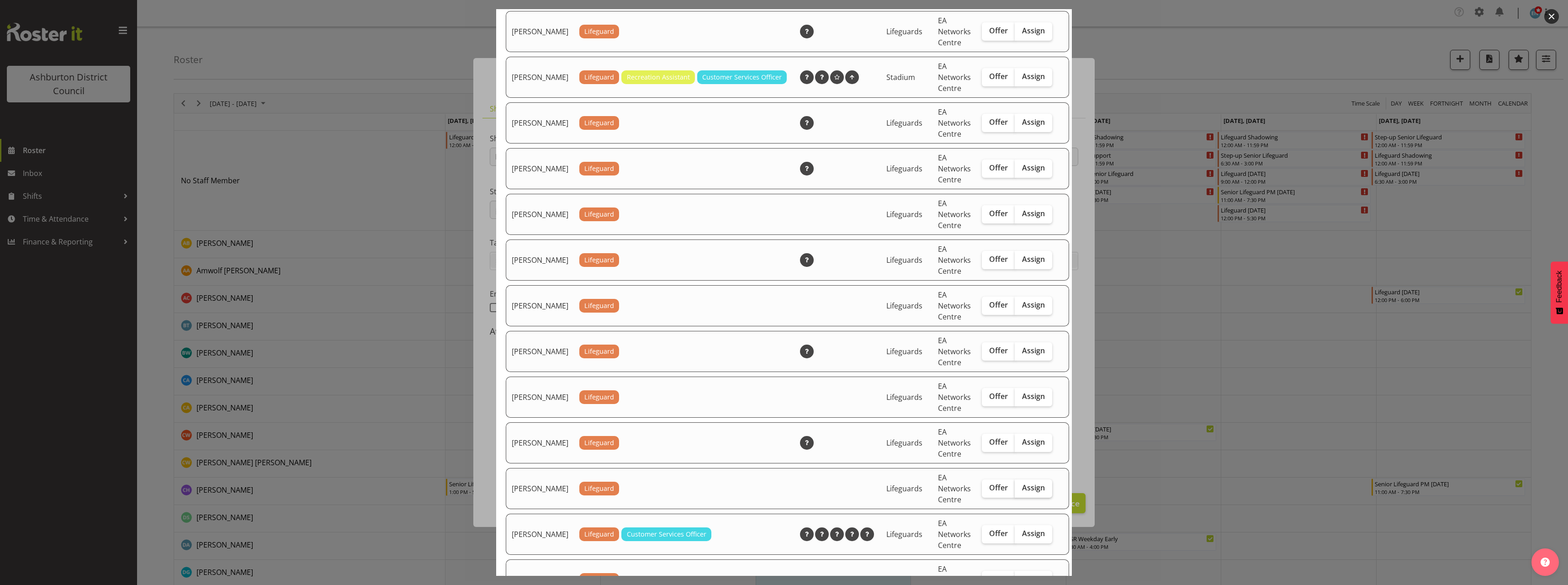
click at [1023, 492] on span "Assign" at bounding box center [1034, 487] width 23 height 9
click at [1021, 491] on input "Assign" at bounding box center [1017, 487] width 6 height 6
checkbox input "true"
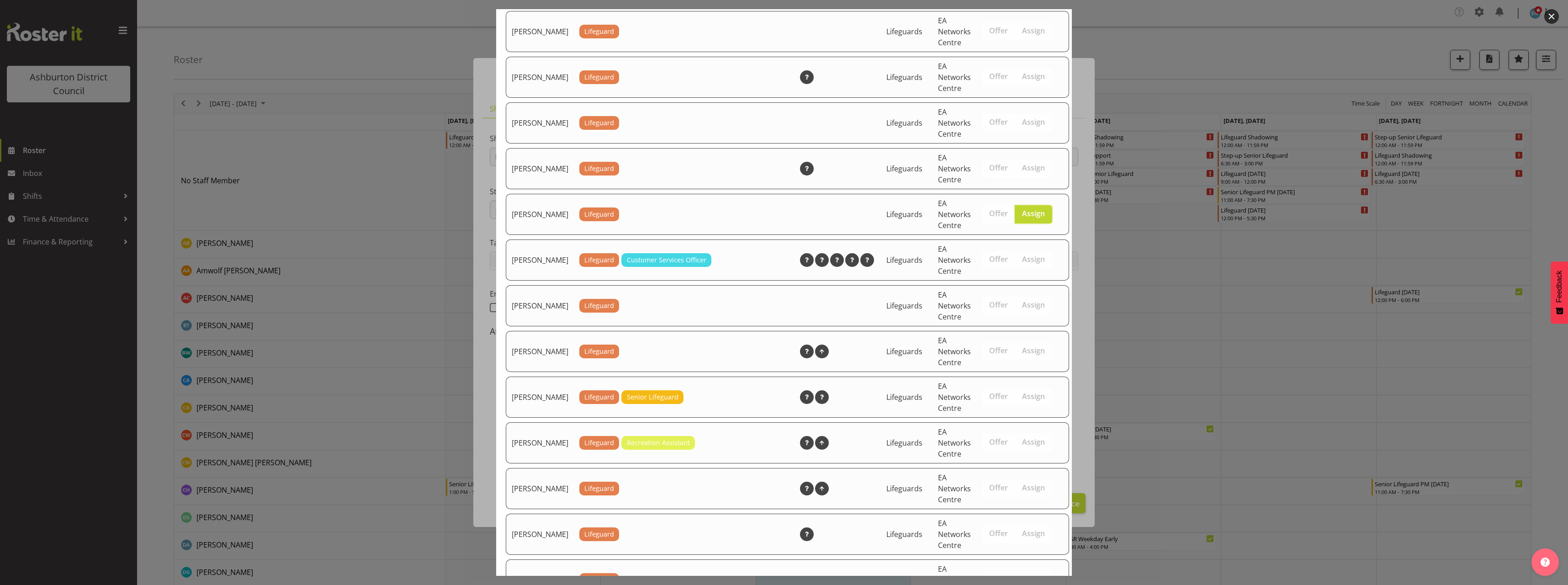
scroll to position [1246, 0]
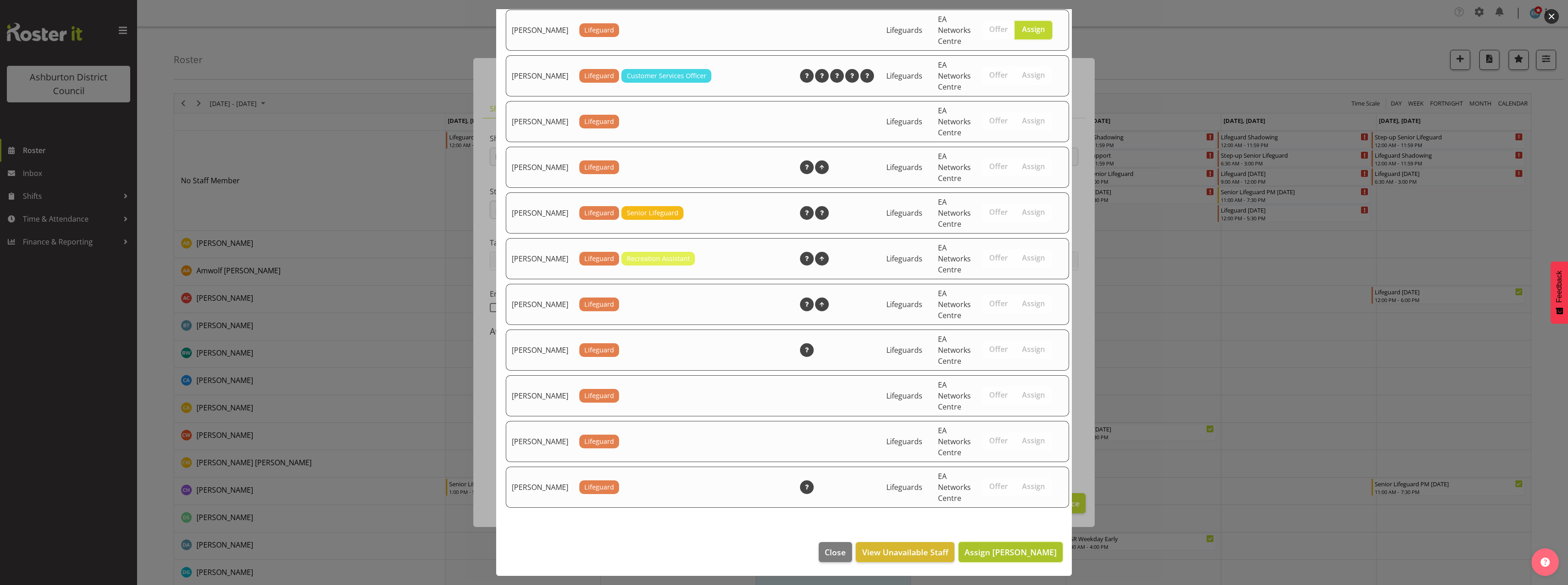
click at [1025, 553] on span "Assign [PERSON_NAME]" at bounding box center [1010, 551] width 92 height 11
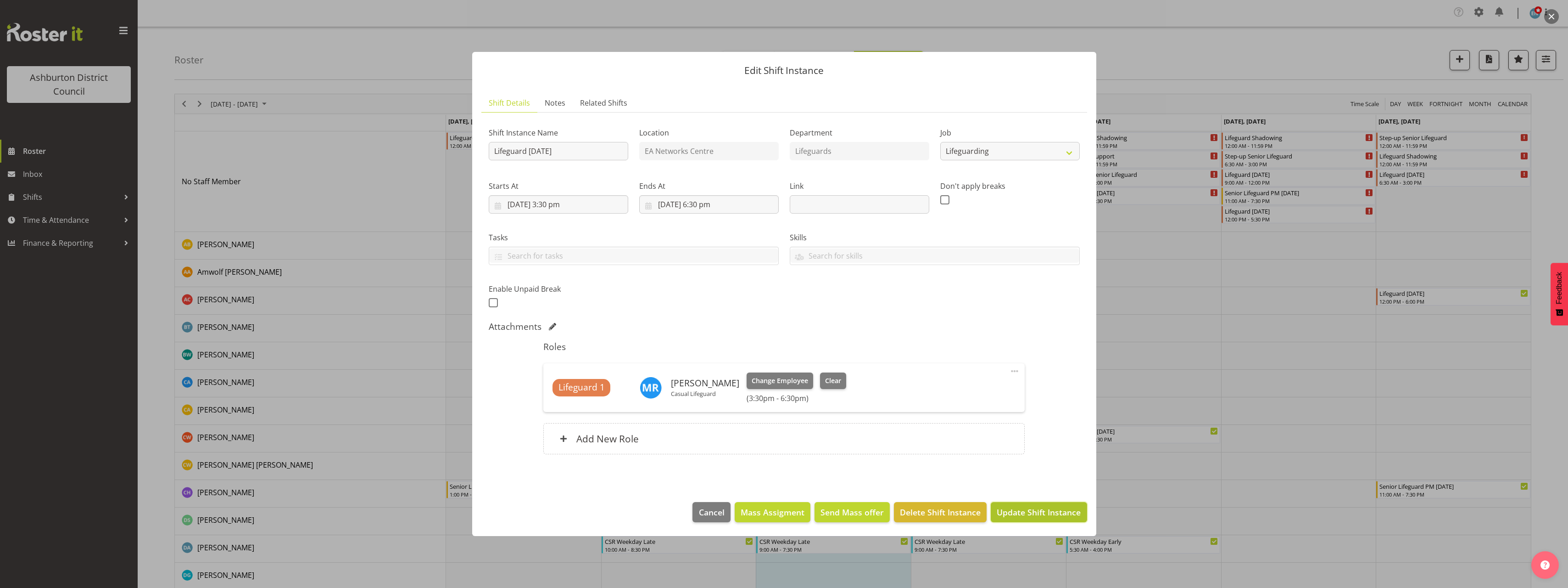
click at [1048, 512] on span "Update Shift Instance" at bounding box center [1038, 512] width 84 height 12
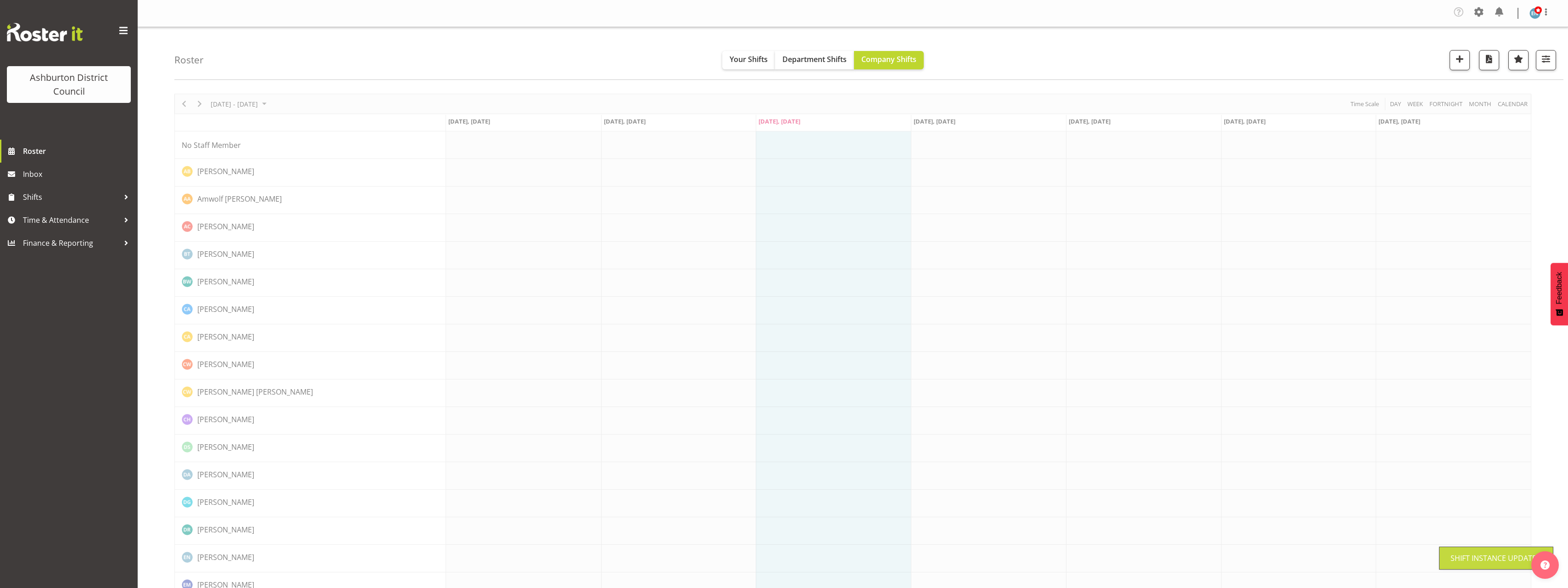
click at [1179, 54] on div "Roster Your Shifts Department Shifts Company Shifts 1 Locations [GEOGRAPHIC_DAT…" at bounding box center [869, 54] width 1389 height 53
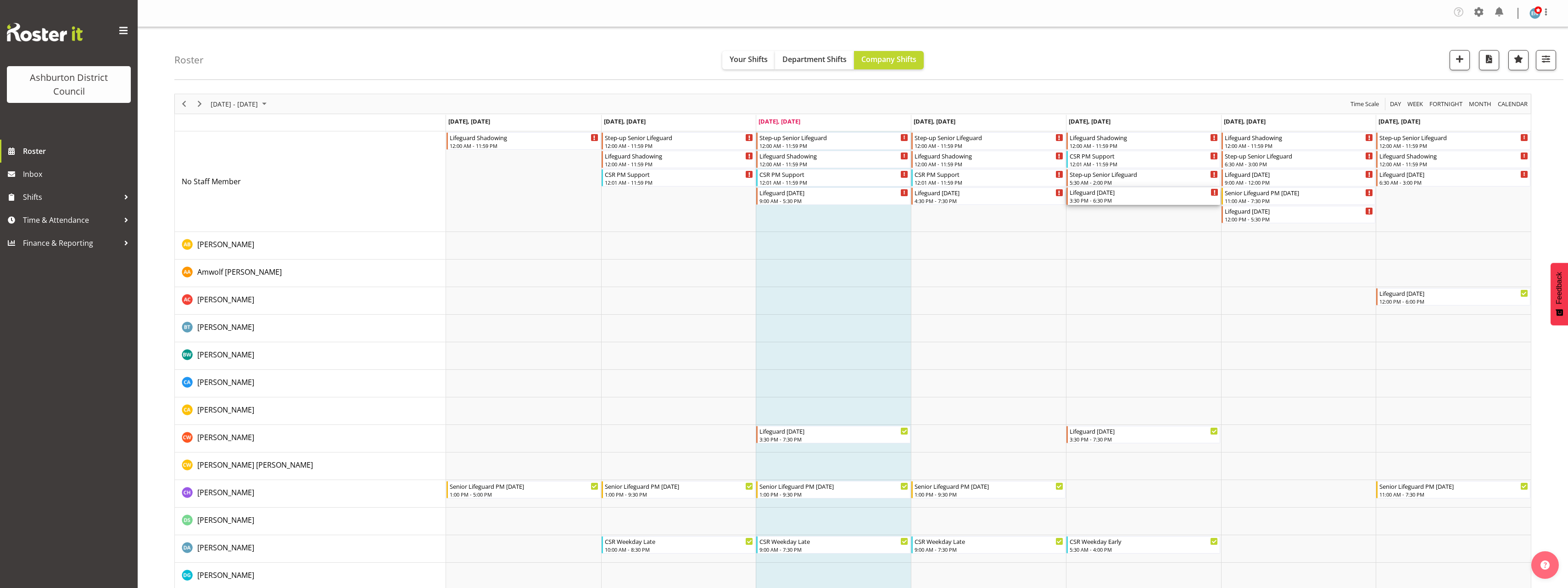
click at [1137, 196] on div "Lifeguard [DATE]" at bounding box center [1144, 191] width 149 height 9
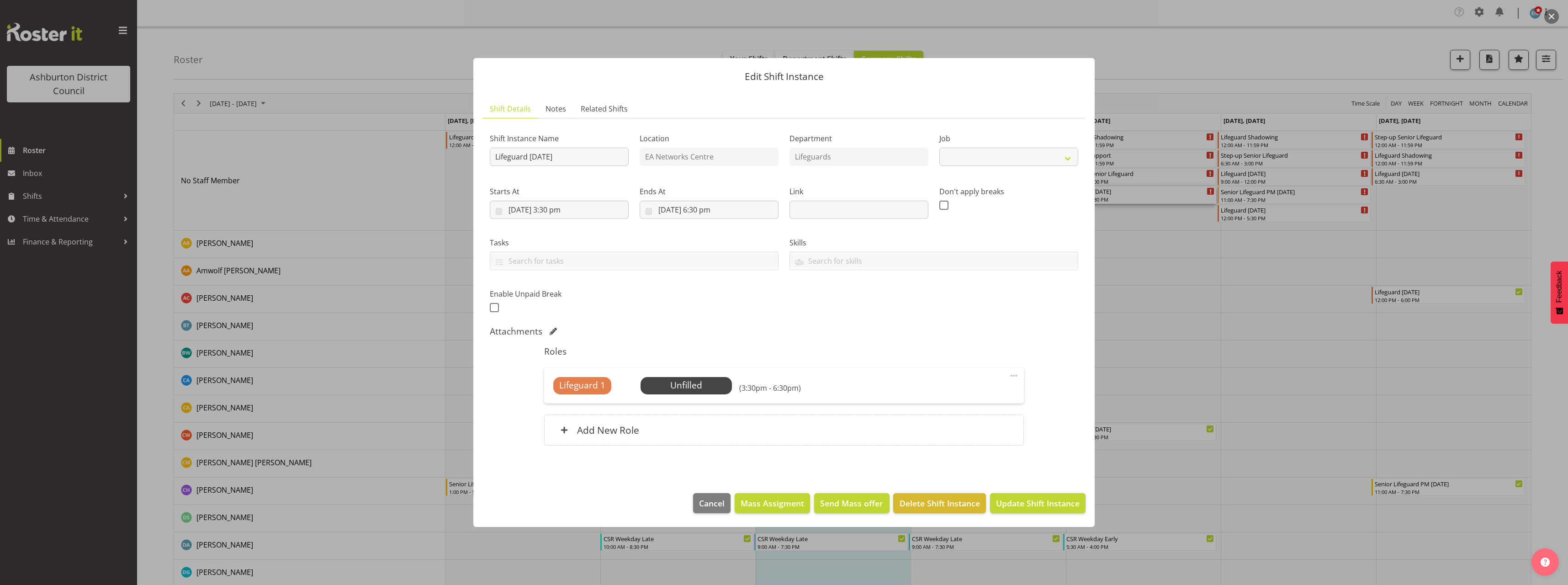
select select "38"
click at [689, 390] on span "Select Employee" at bounding box center [686, 385] width 68 height 14
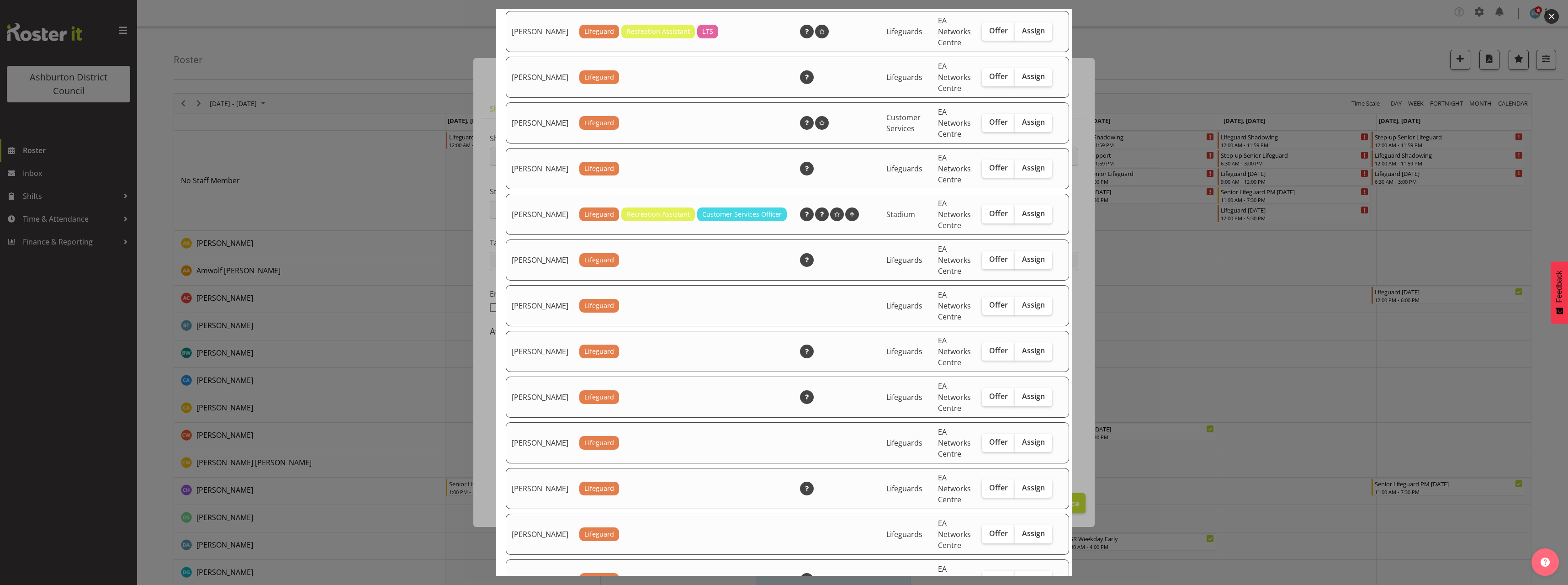
scroll to position [731, 0]
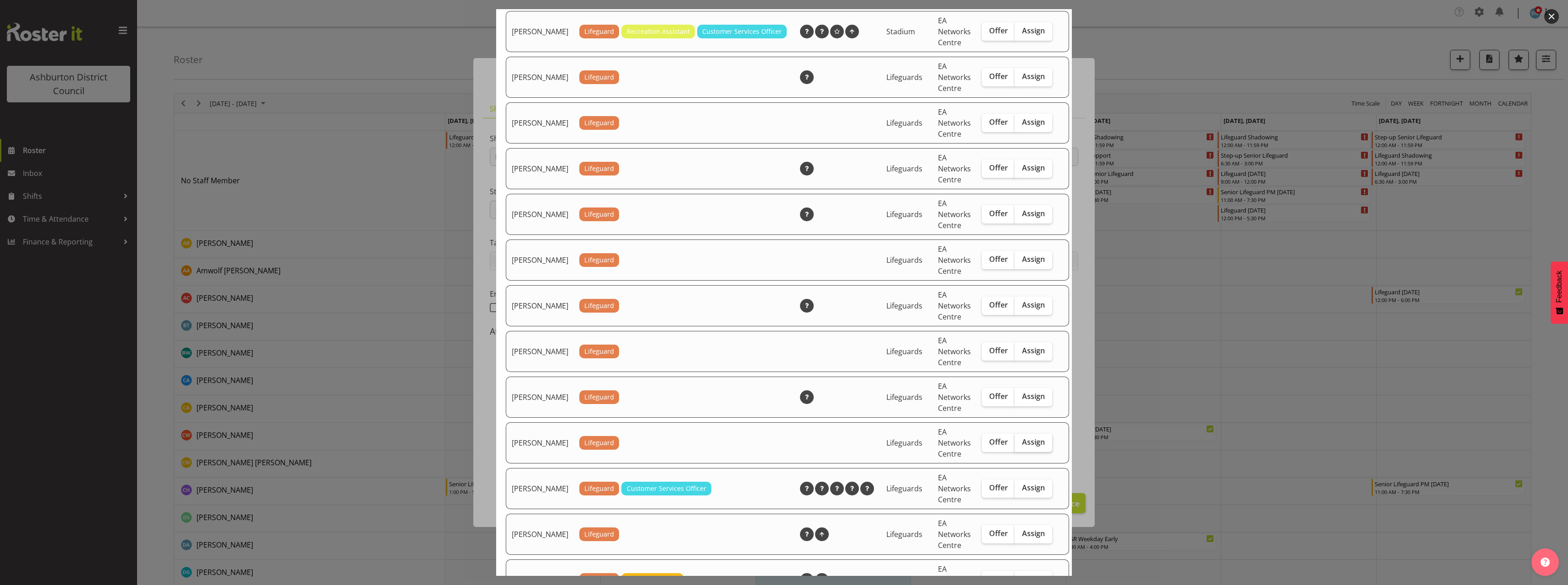
click at [1022, 447] on span "Assign" at bounding box center [1034, 442] width 23 height 9
click at [1019, 445] on input "Assign" at bounding box center [1017, 442] width 6 height 6
checkbox input "true"
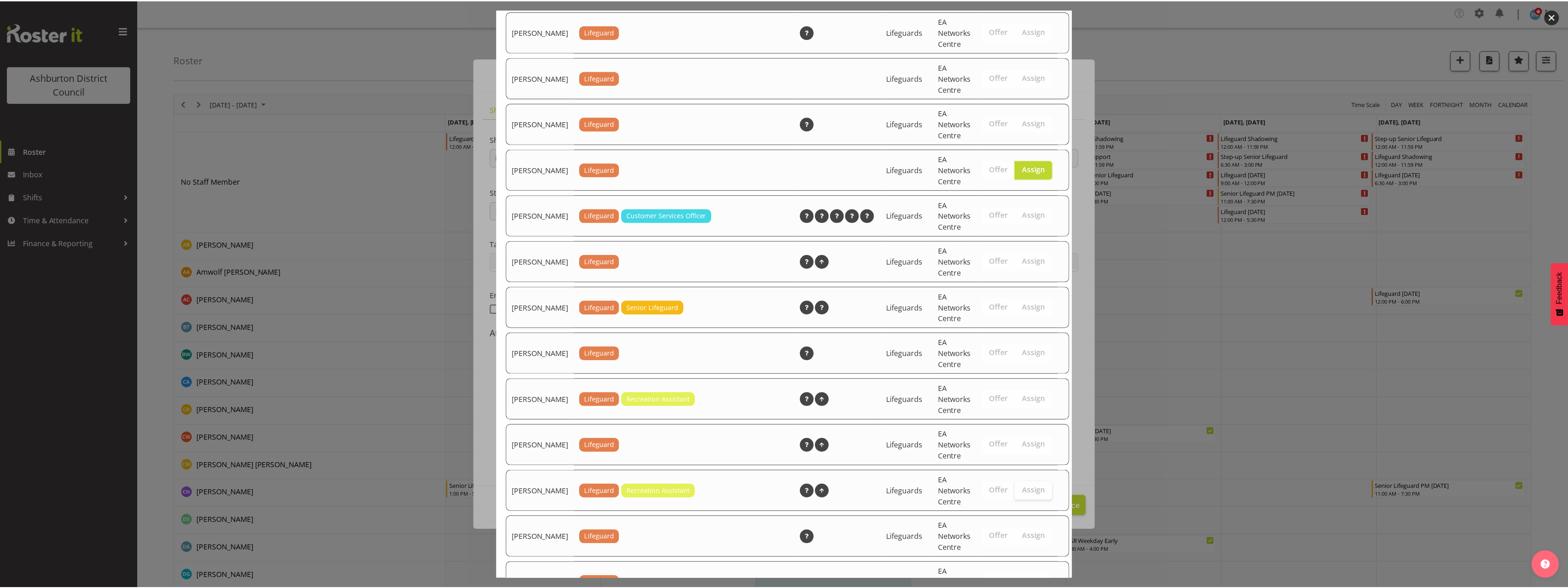
scroll to position [1206, 0]
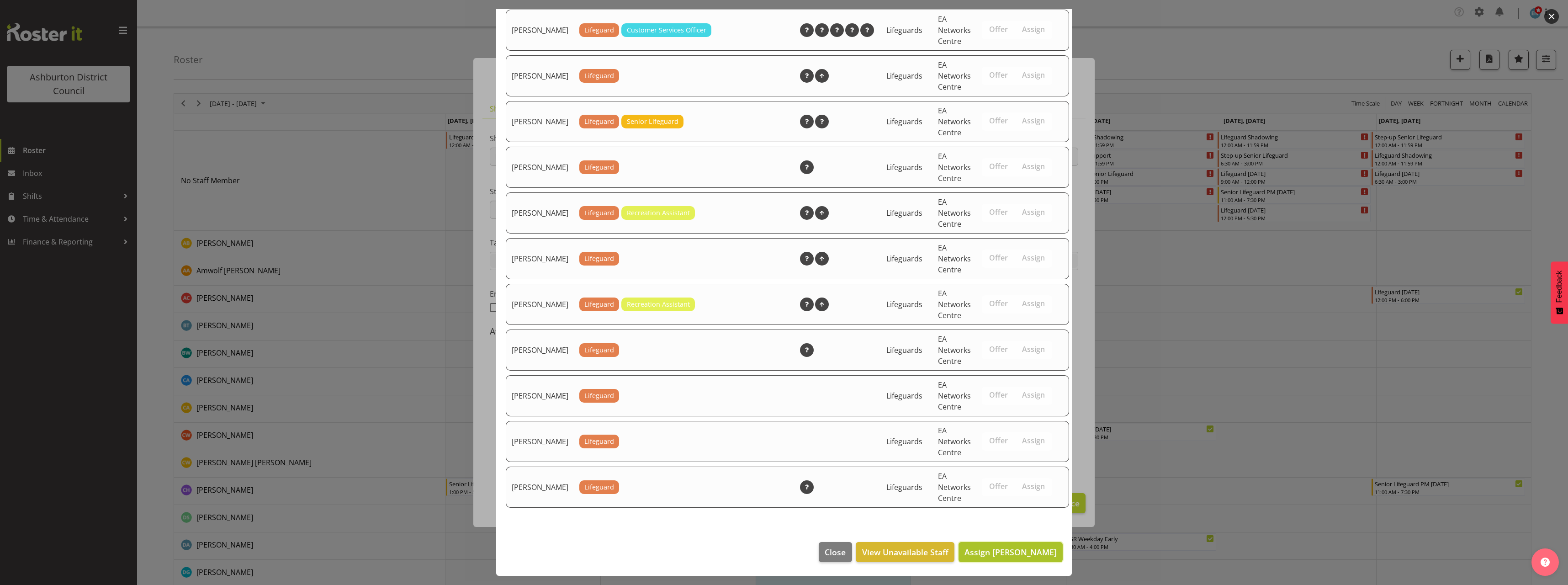
click at [1009, 554] on span "Assign [PERSON_NAME]" at bounding box center [1010, 551] width 92 height 11
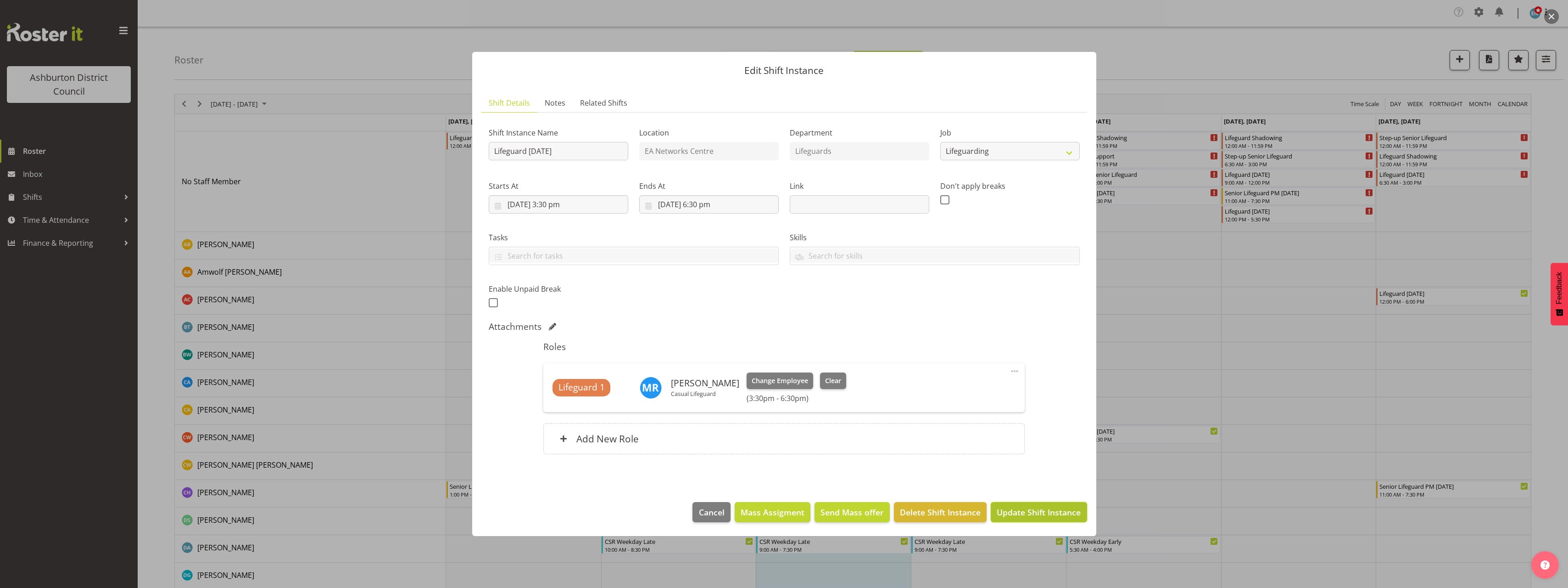
click at [1020, 515] on span "Update Shift Instance" at bounding box center [1038, 512] width 84 height 12
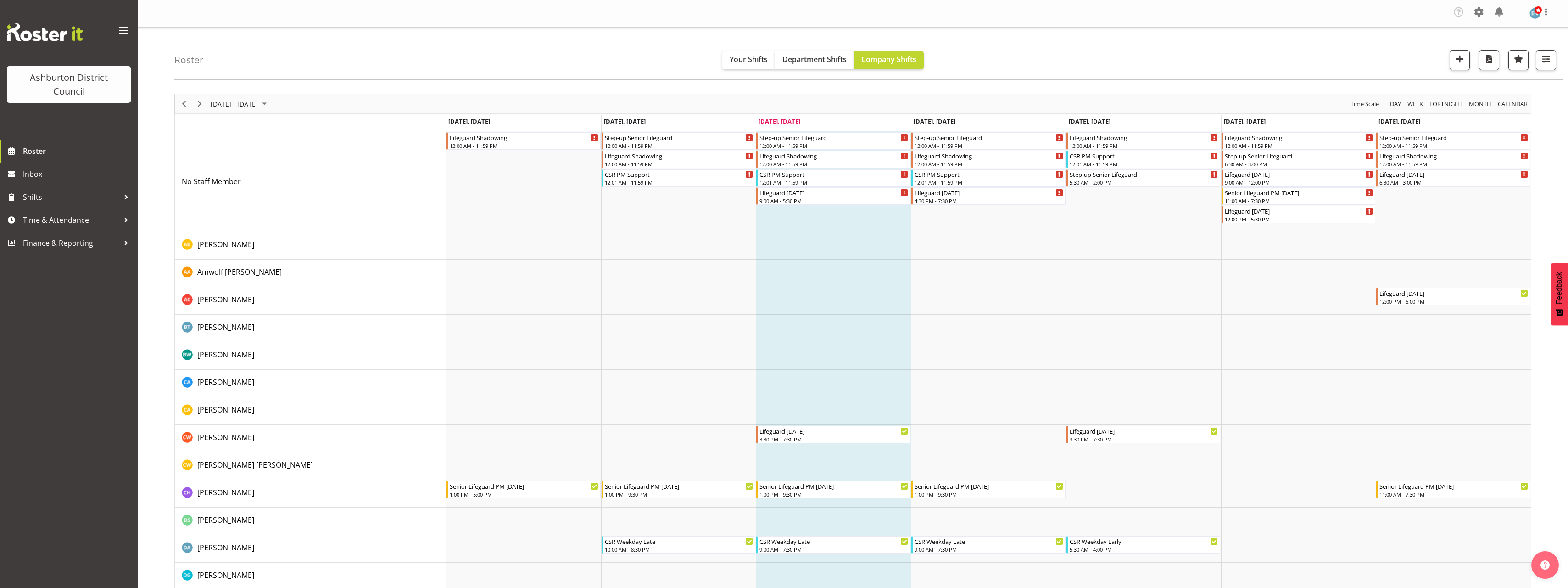
click at [1369, 39] on div "Roster Your Shifts Department Shifts Company Shifts 1 Locations [GEOGRAPHIC_DAT…" at bounding box center [869, 54] width 1389 height 53
click at [1428, 57] on div "Roster Your Shifts Department Shifts Company Shifts 1 Locations [GEOGRAPHIC_DAT…" at bounding box center [869, 54] width 1389 height 53
click at [1249, 63] on div "Roster Your Shifts Department Shifts Company Shifts 1 Locations [GEOGRAPHIC_DAT…" at bounding box center [869, 54] width 1389 height 53
click at [1253, 62] on div "Roster Your Shifts Department Shifts Company Shifts 1 Locations [GEOGRAPHIC_DAT…" at bounding box center [869, 54] width 1389 height 53
